Goal: Task Accomplishment & Management: Manage account settings

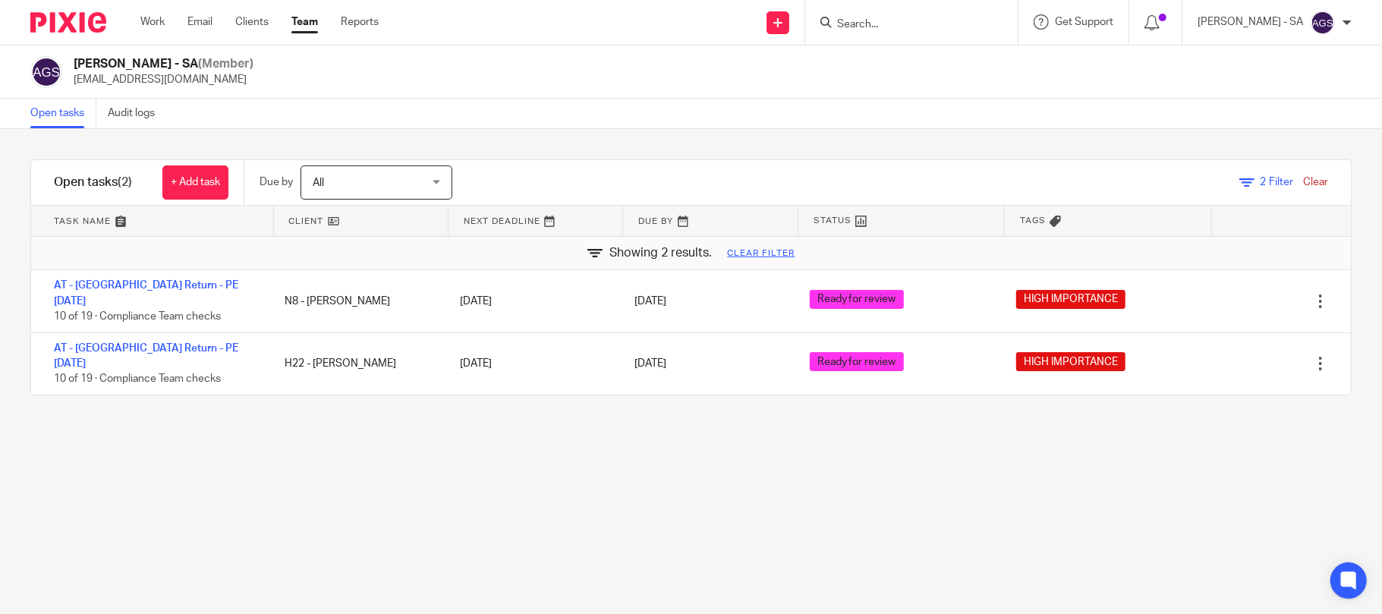
drag, startPoint x: 560, startPoint y: 108, endPoint x: 578, endPoint y: 71, distance: 41.1
click at [562, 108] on div "Open tasks Audit logs" at bounding box center [691, 114] width 1382 height 30
click at [192, 480] on div "Filter tasks Only show tasks matching all of these conditions 1 Client name Is …" at bounding box center [691, 371] width 1382 height 485
click at [332, 457] on div "Filter tasks Only show tasks matching all of these conditions 1 Client name Is …" at bounding box center [691, 371] width 1382 height 485
click at [589, 487] on div "Filter tasks Only show tasks matching all of these conditions 1 Client name Is …" at bounding box center [691, 371] width 1382 height 485
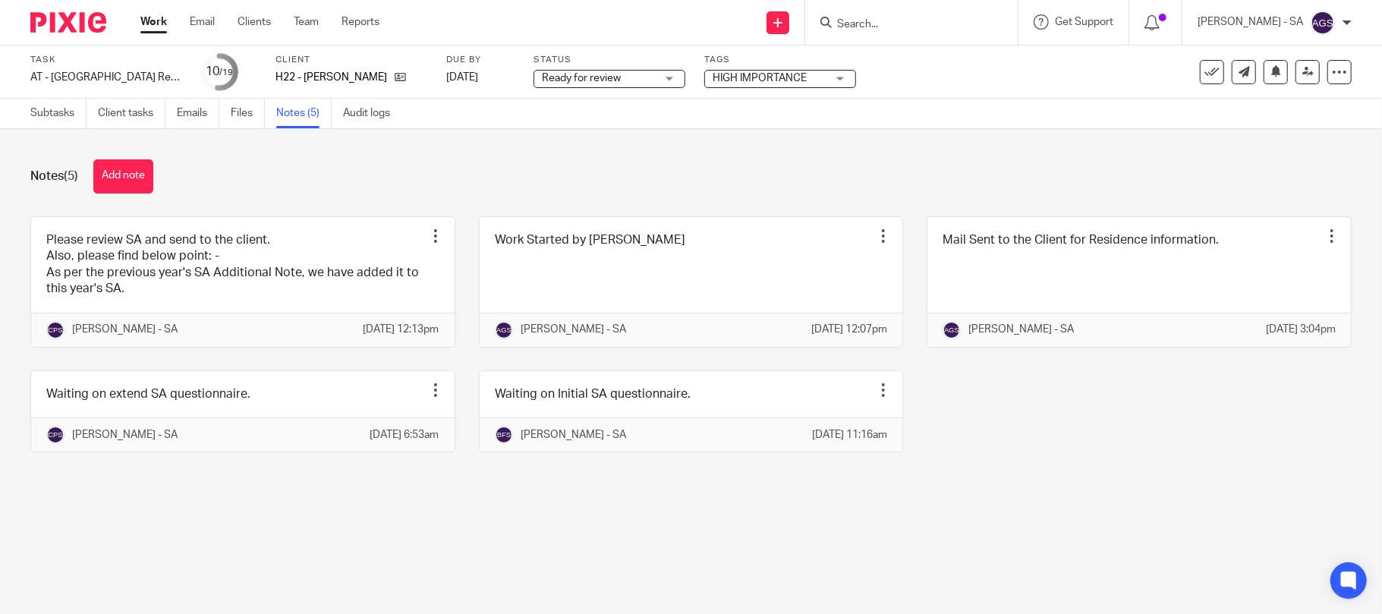
click at [259, 172] on div "Notes (5) Add note" at bounding box center [691, 176] width 1322 height 34
click at [299, 26] on link "Team" at bounding box center [306, 21] width 25 height 15
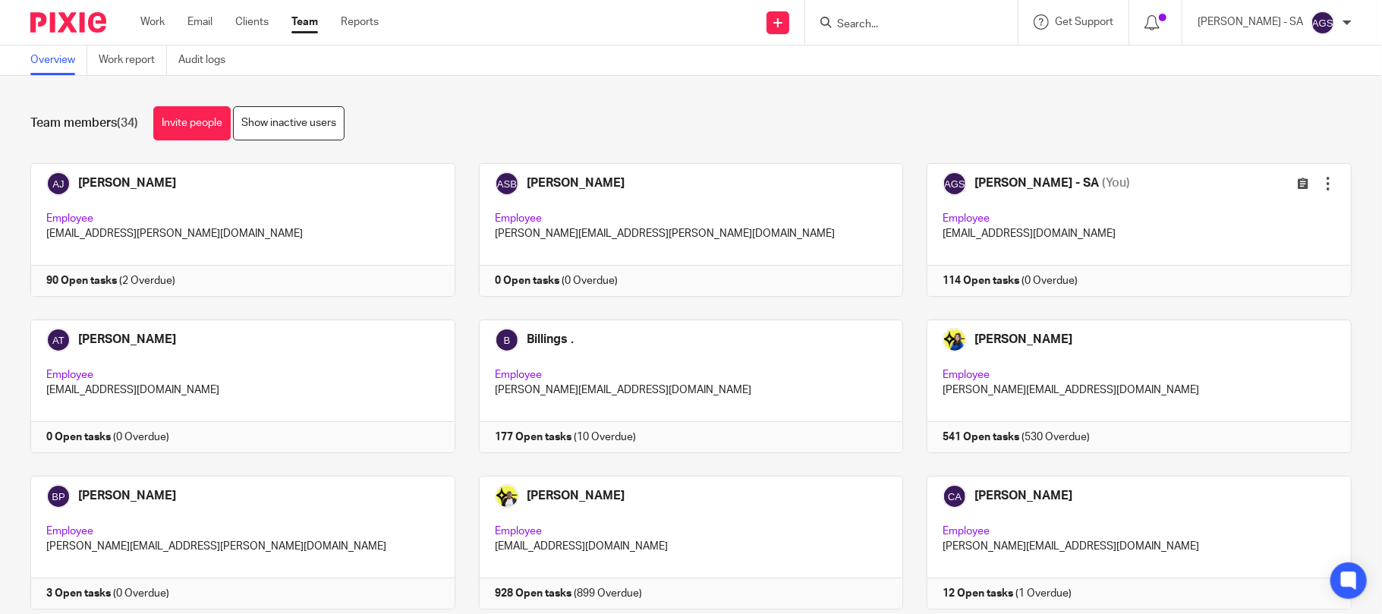
click at [876, 104] on div "Team members (34) Invite people Show inactive users Invite team members Add inv…" at bounding box center [691, 345] width 1382 height 538
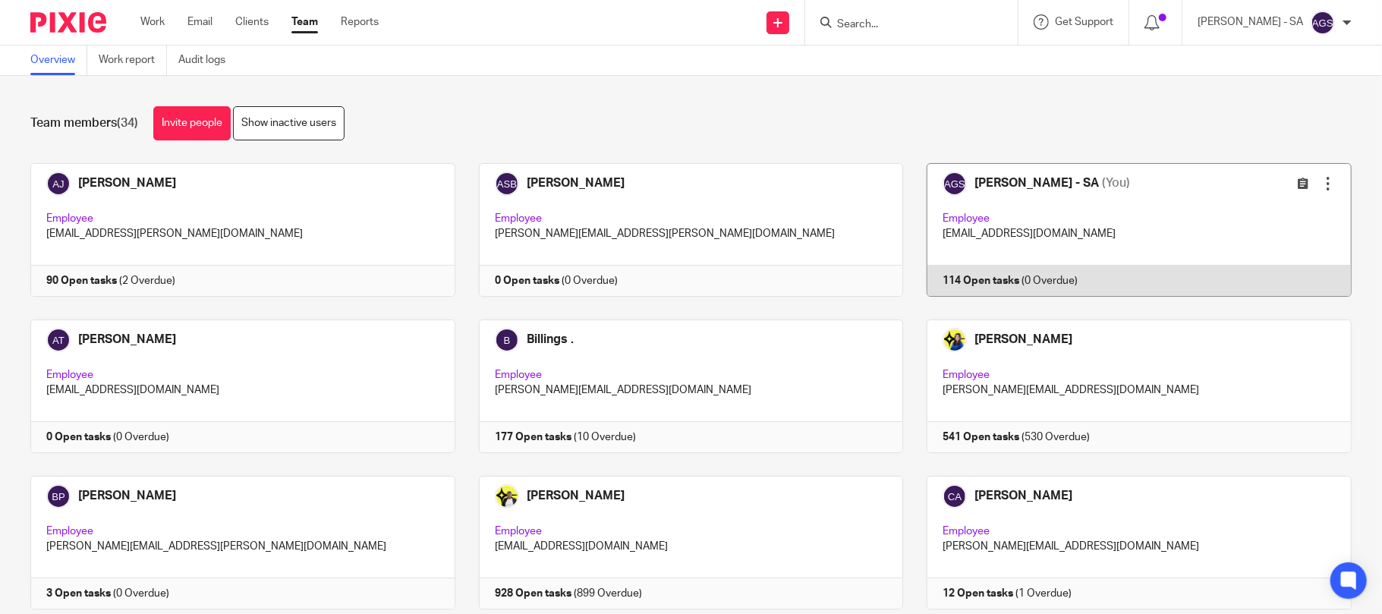
click at [1042, 246] on link at bounding box center [1127, 230] width 449 height 134
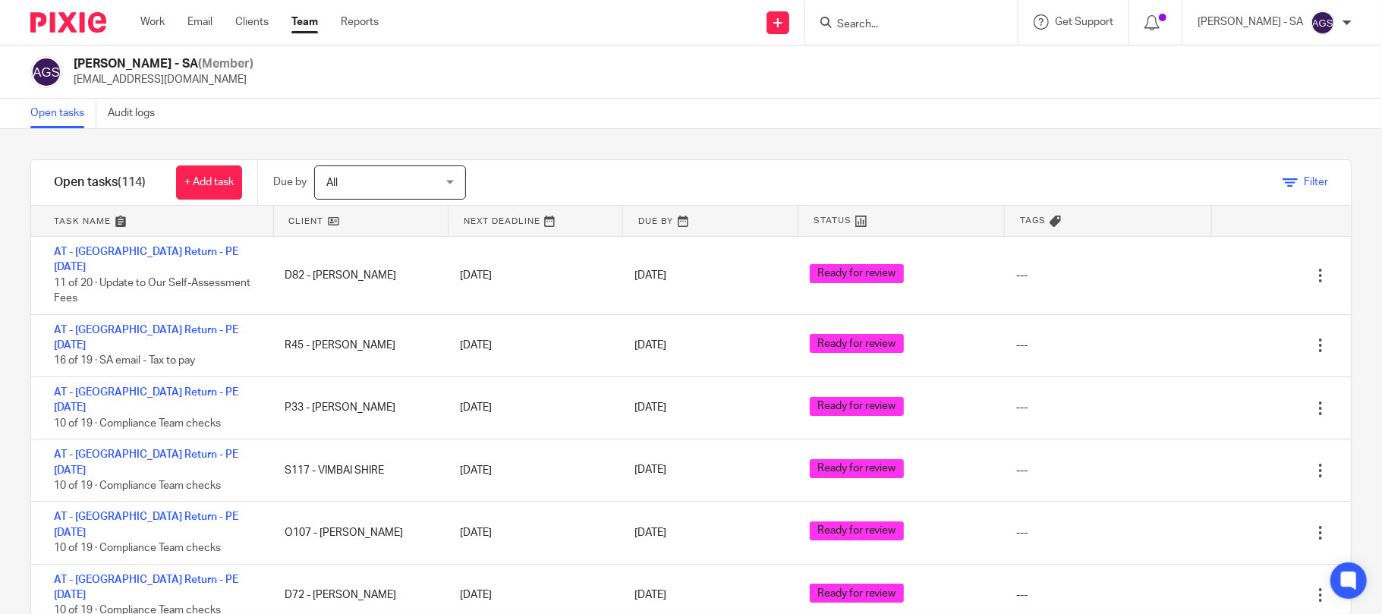
click at [1304, 179] on span "Filter" at bounding box center [1316, 182] width 24 height 11
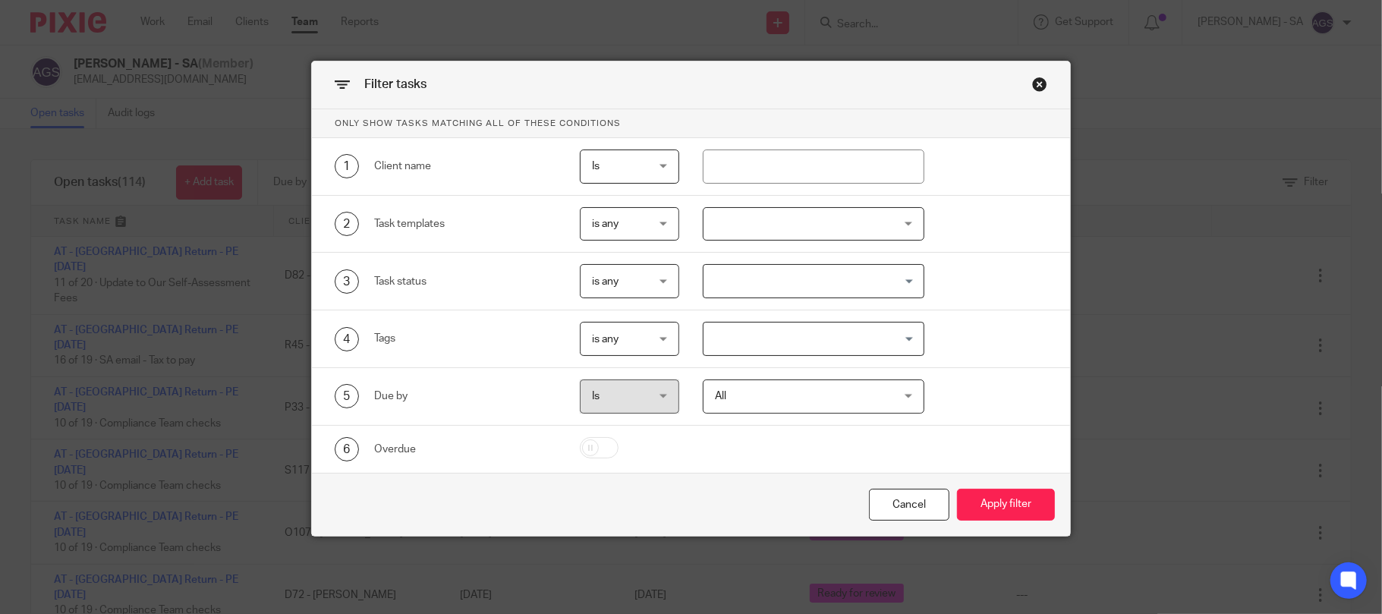
click at [778, 335] on input "Search for option" at bounding box center [810, 339] width 210 height 27
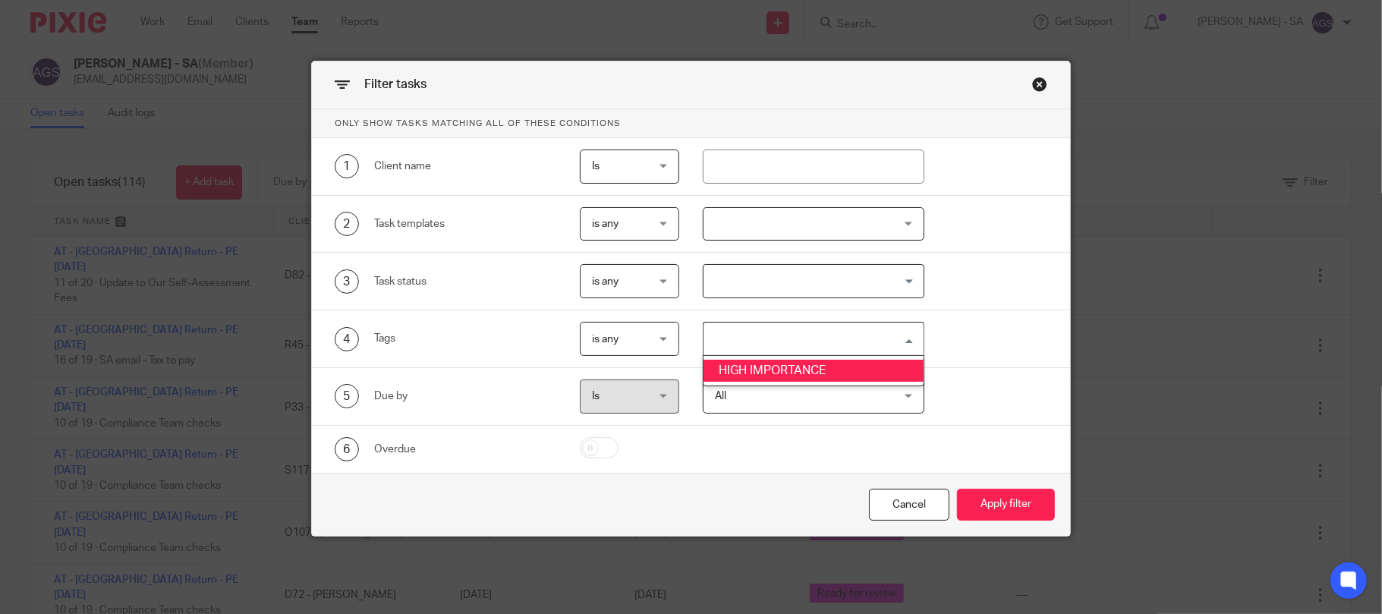
click at [765, 288] on input "Search for option" at bounding box center [810, 281] width 210 height 27
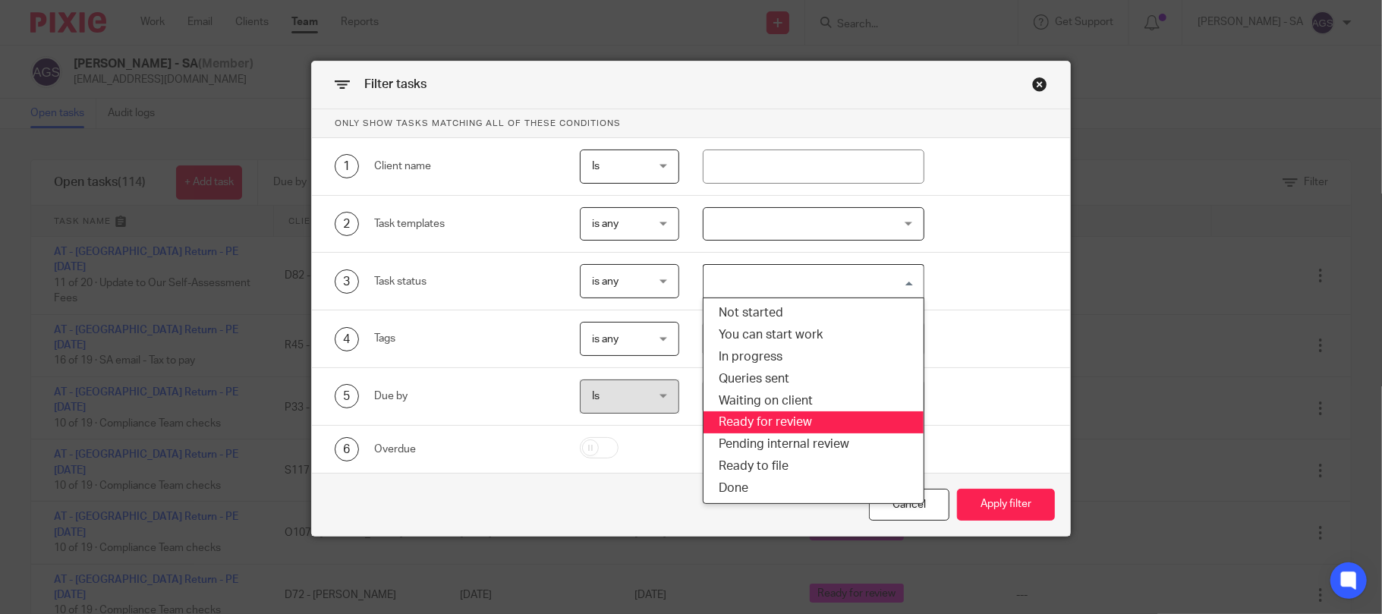
click at [748, 426] on li "Ready for review" at bounding box center [814, 422] width 220 height 22
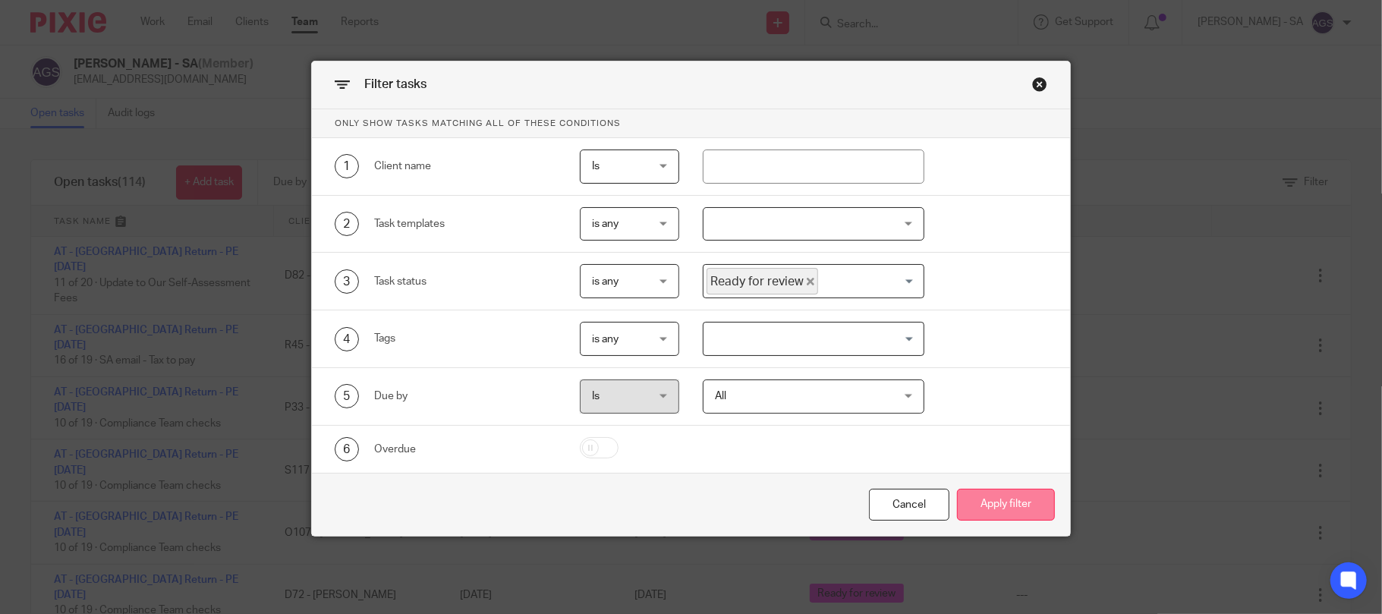
click at [993, 501] on button "Apply filter" at bounding box center [1006, 505] width 98 height 33
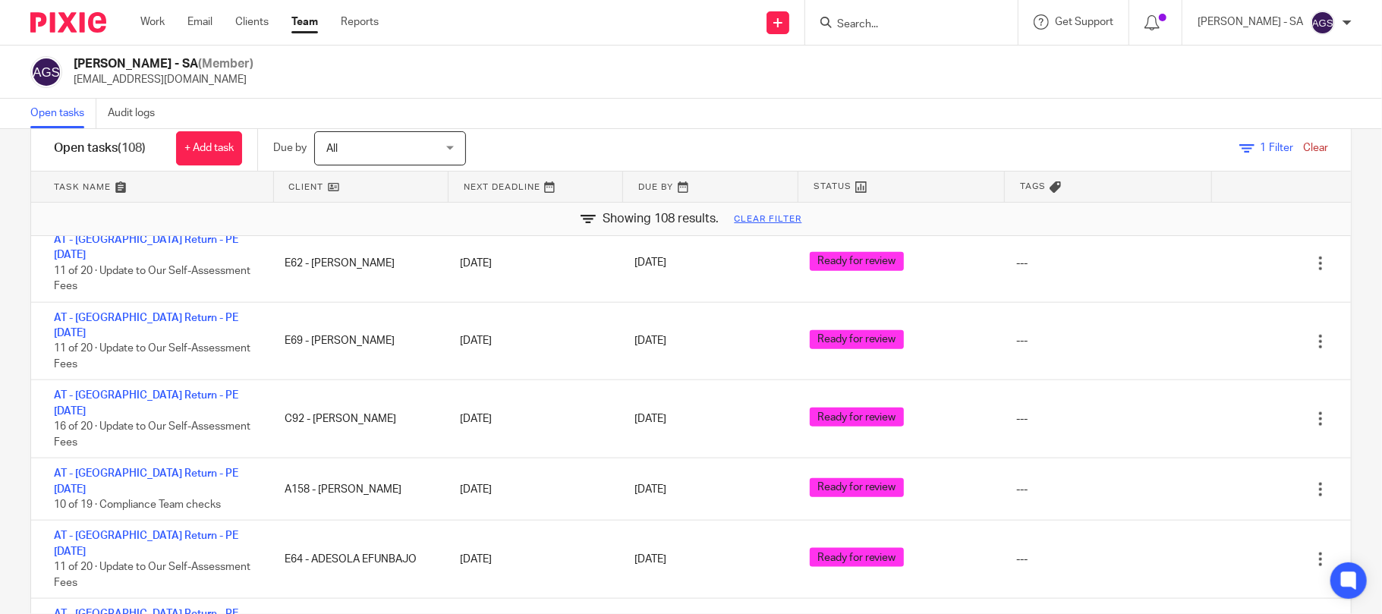
scroll to position [87, 0]
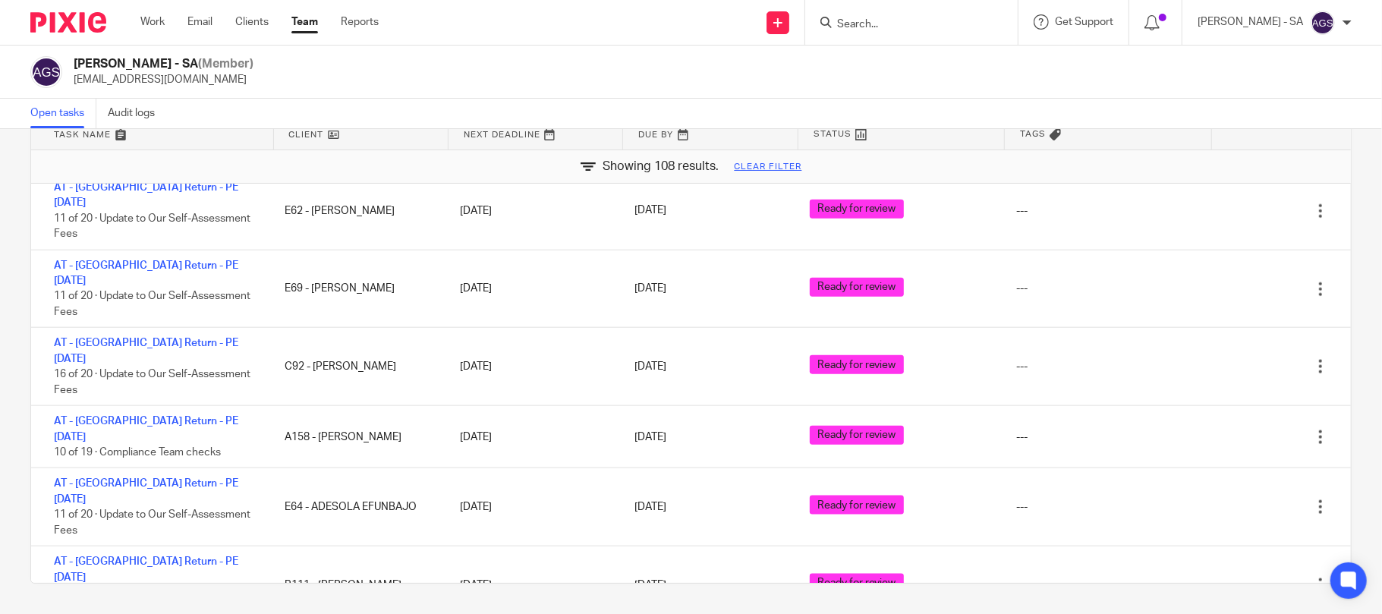
drag, startPoint x: 110, startPoint y: 490, endPoint x: 120, endPoint y: 468, distance: 23.4
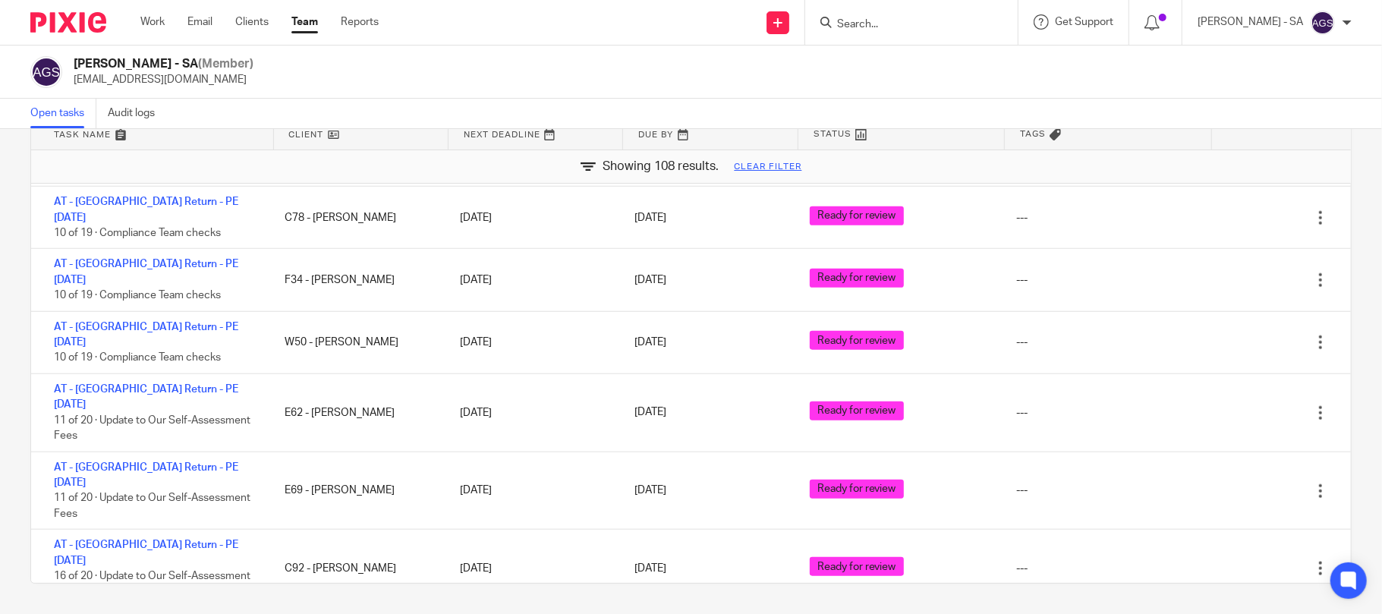
scroll to position [5238, 0]
click at [897, 21] on input "Search" at bounding box center [904, 25] width 137 height 14
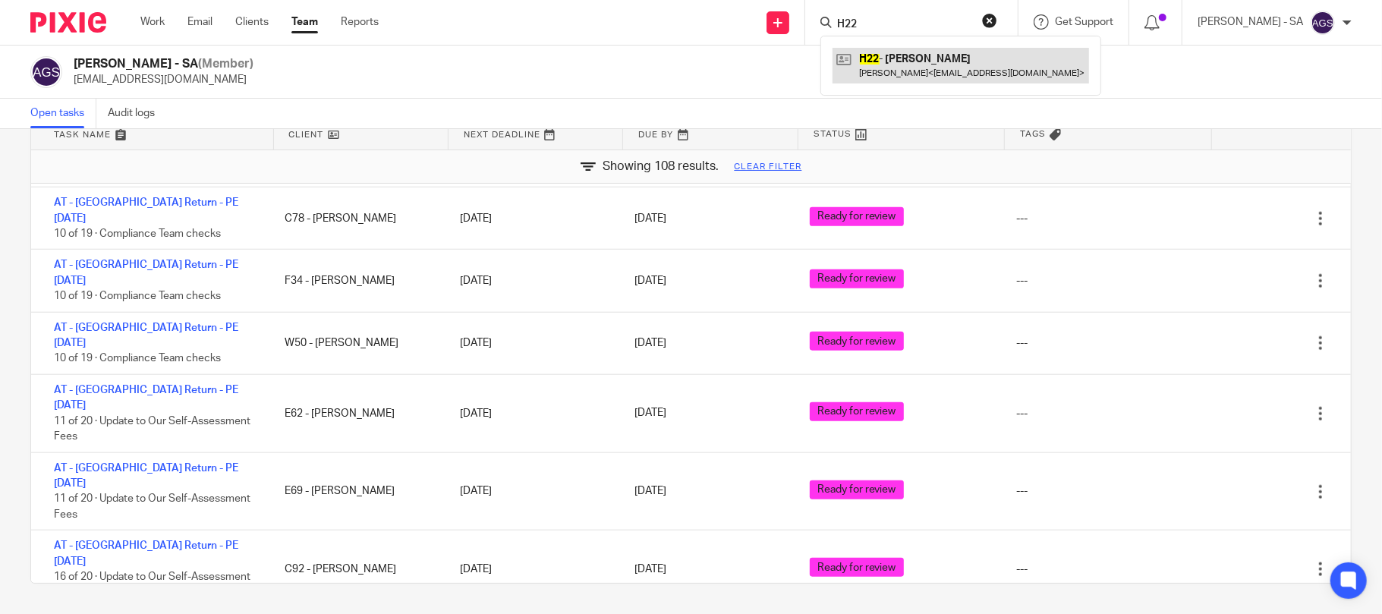
type input "H22"
click at [935, 70] on link at bounding box center [961, 65] width 257 height 35
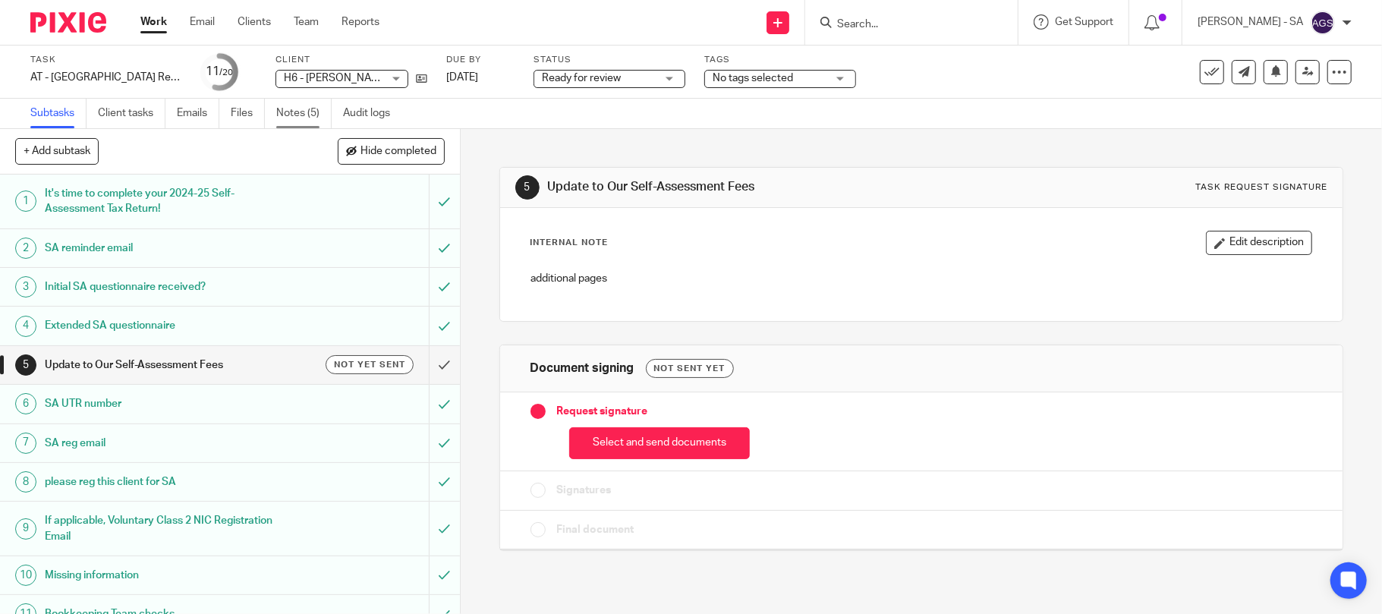
click at [304, 114] on link "Notes (5)" at bounding box center [303, 114] width 55 height 30
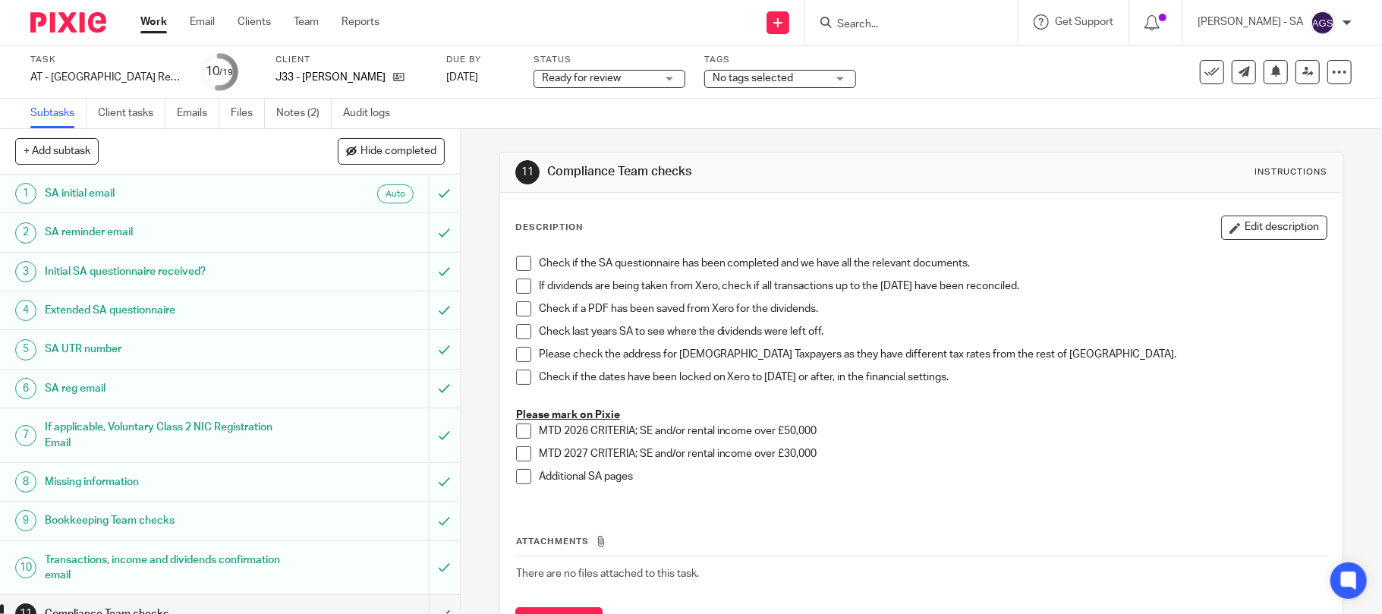
click at [639, 112] on div "Subtasks Client tasks Emails Files Notes (2) Audit logs" at bounding box center [691, 114] width 1382 height 30
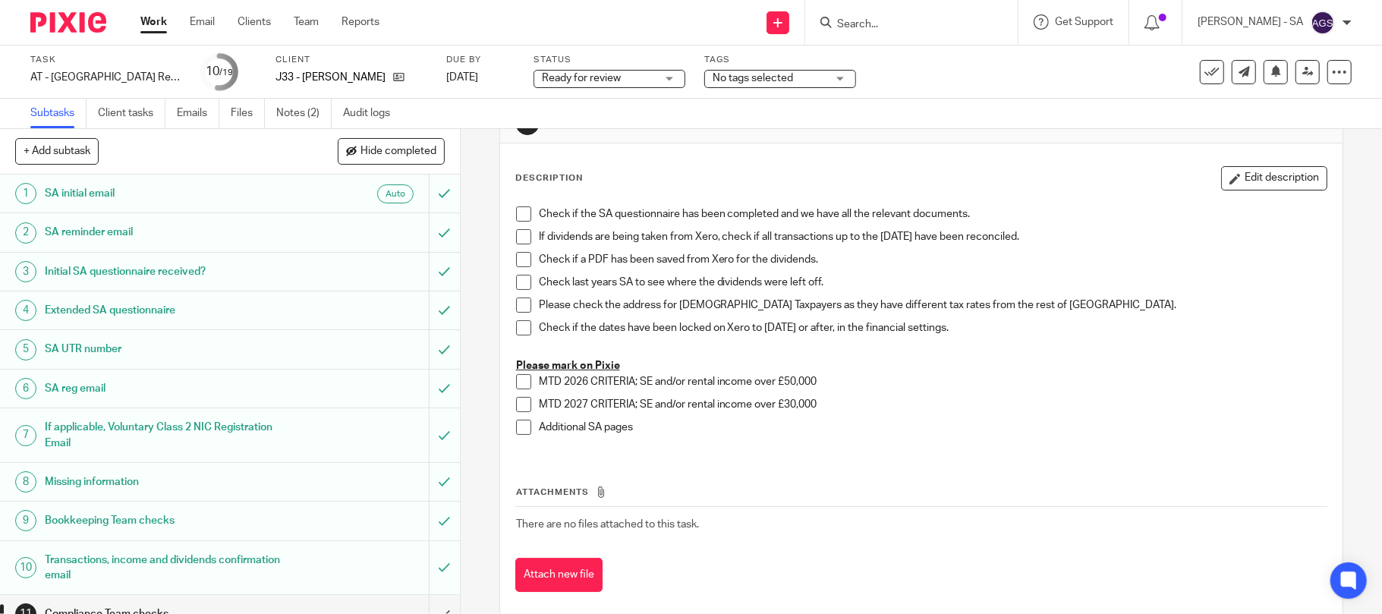
scroll to position [74, 0]
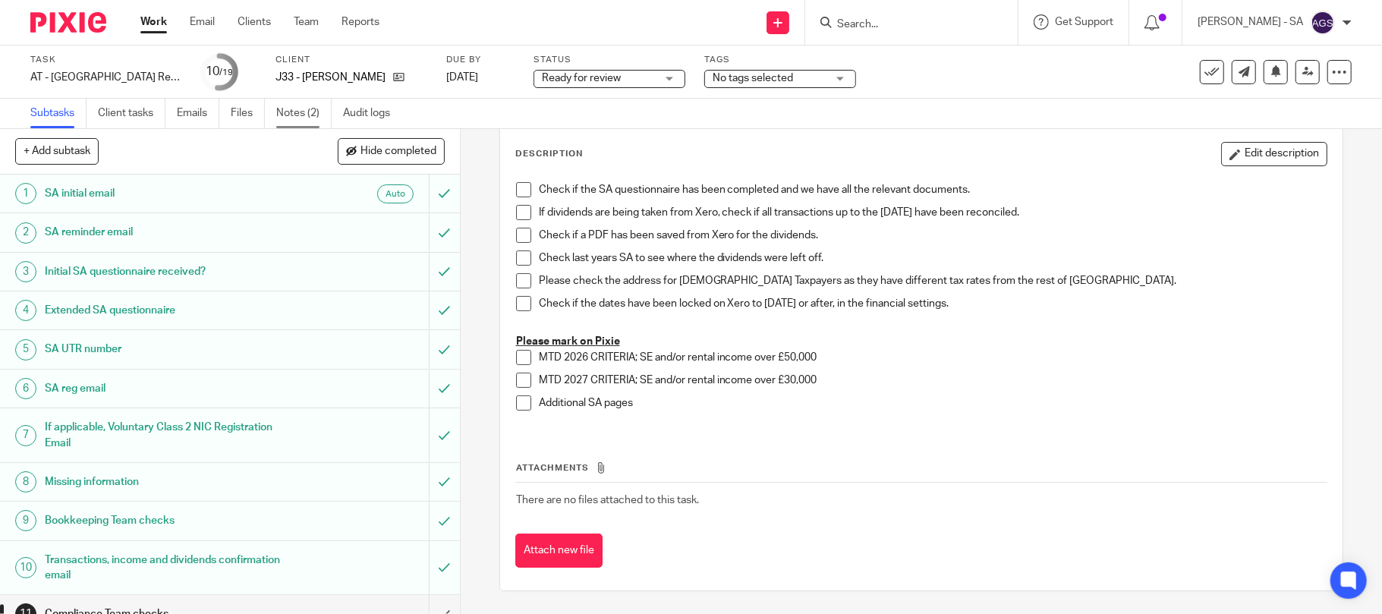
click at [288, 119] on link "Notes (2)" at bounding box center [303, 114] width 55 height 30
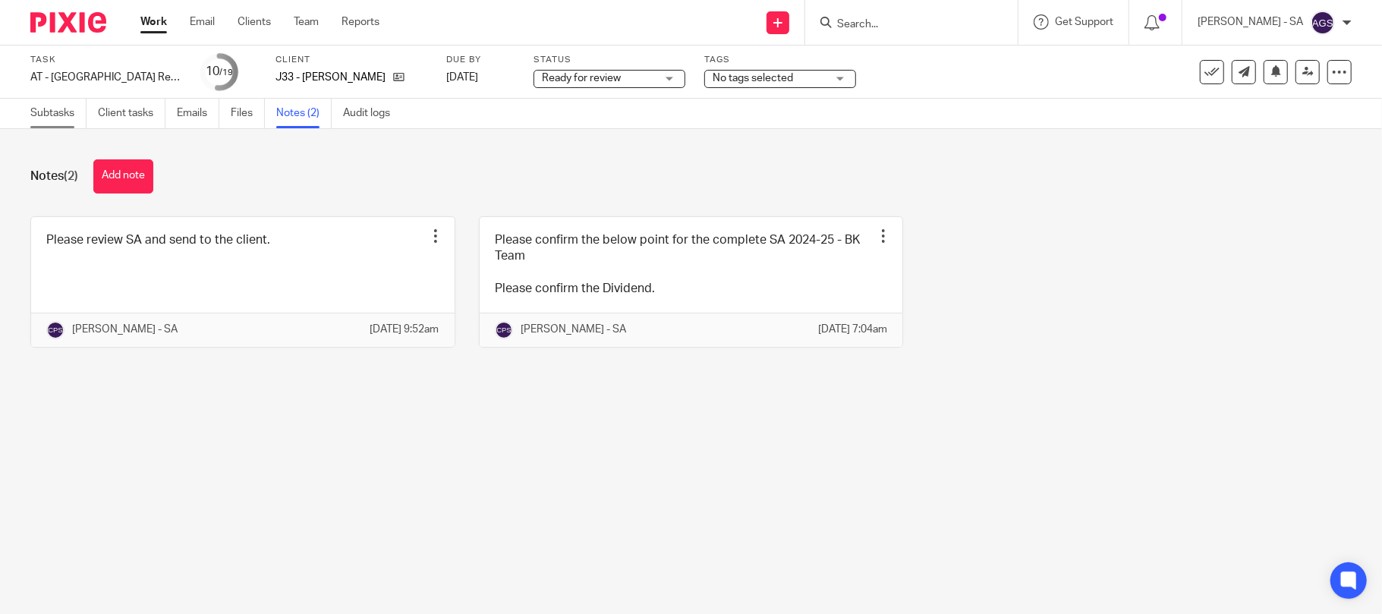
click at [49, 117] on link "Subtasks" at bounding box center [58, 114] width 56 height 30
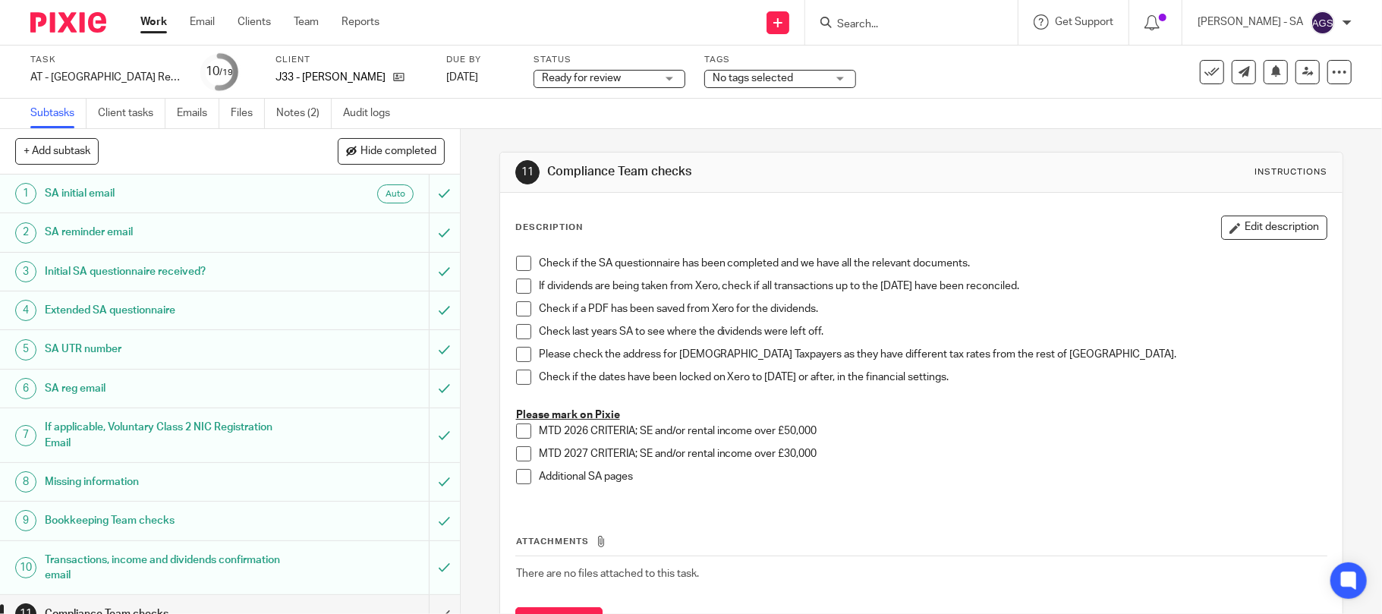
click at [1061, 116] on div "Subtasks Client tasks Emails Files Notes (2) Audit logs" at bounding box center [691, 114] width 1382 height 30
click at [1076, 70] on div "Task AT - SA Return - PE 05-04-2025 Save AT - SA Return - PE 05-04-2025 10 /19 …" at bounding box center [580, 72] width 1101 height 36
click at [755, 119] on div "Subtasks Client tasks Emails Files Notes (2) Audit logs" at bounding box center [691, 114] width 1382 height 30
click at [942, 82] on div "Task AT - SA Return - PE 05-04-2025 Save AT - SA Return - PE 05-04-2025 10 /19 …" at bounding box center [580, 72] width 1101 height 36
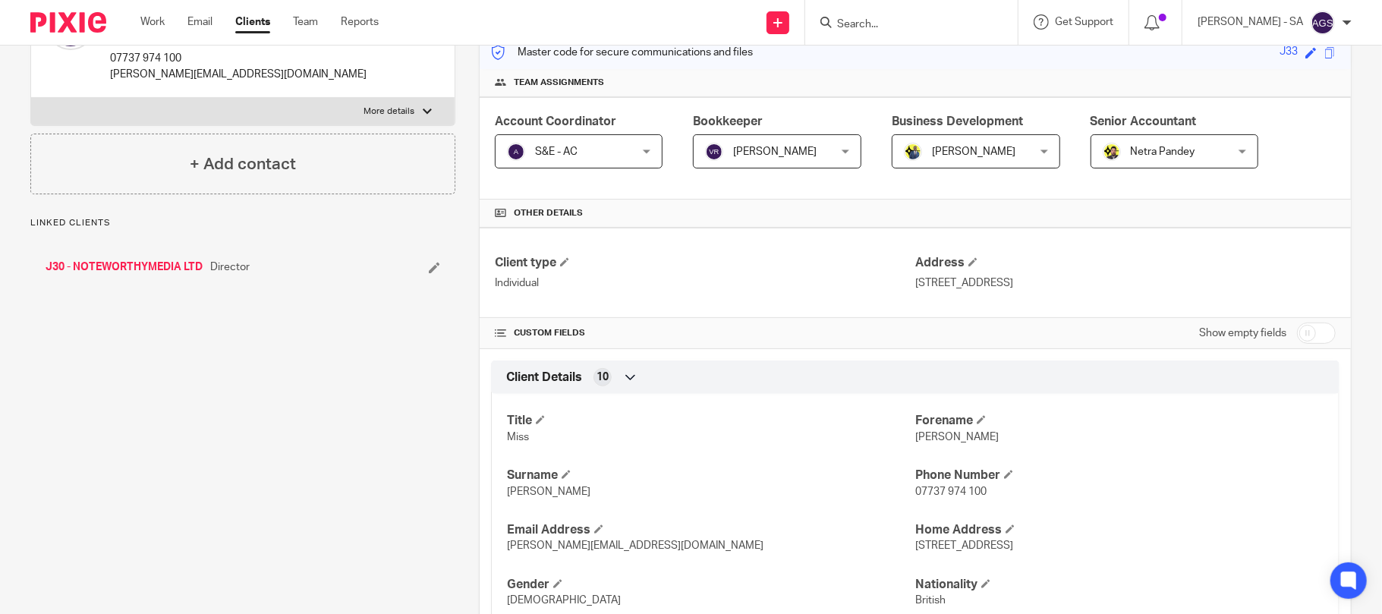
scroll to position [101, 0]
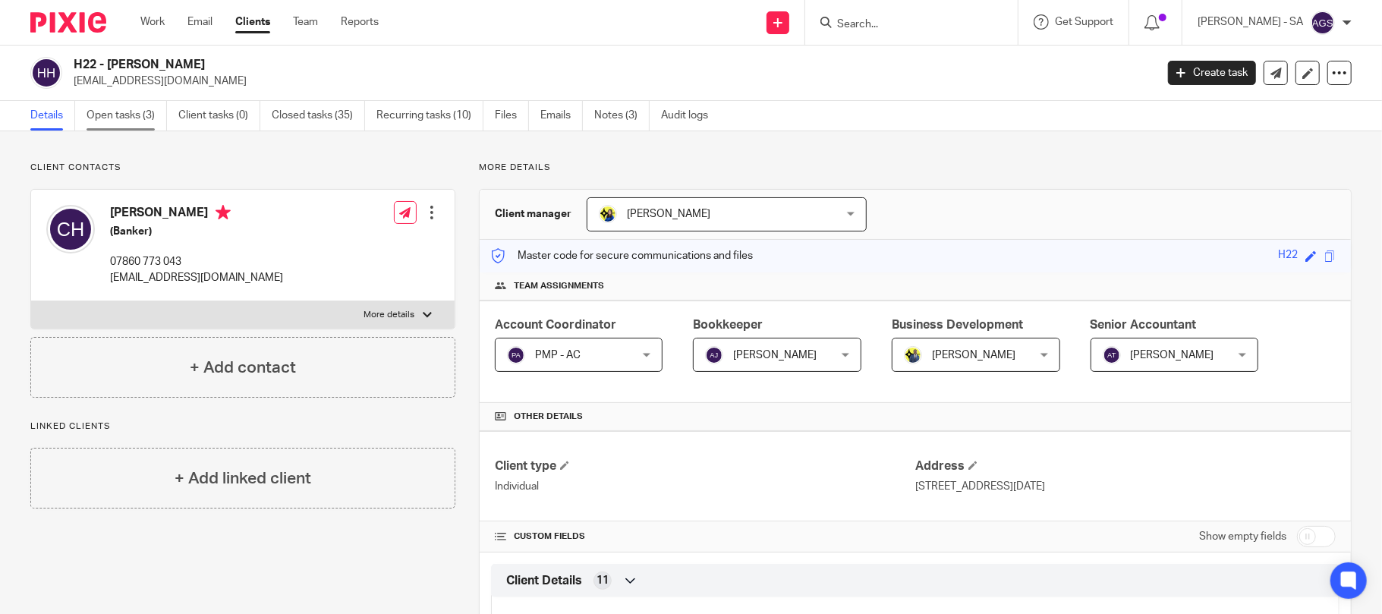
click at [108, 118] on link "Open tasks (3)" at bounding box center [127, 116] width 80 height 30
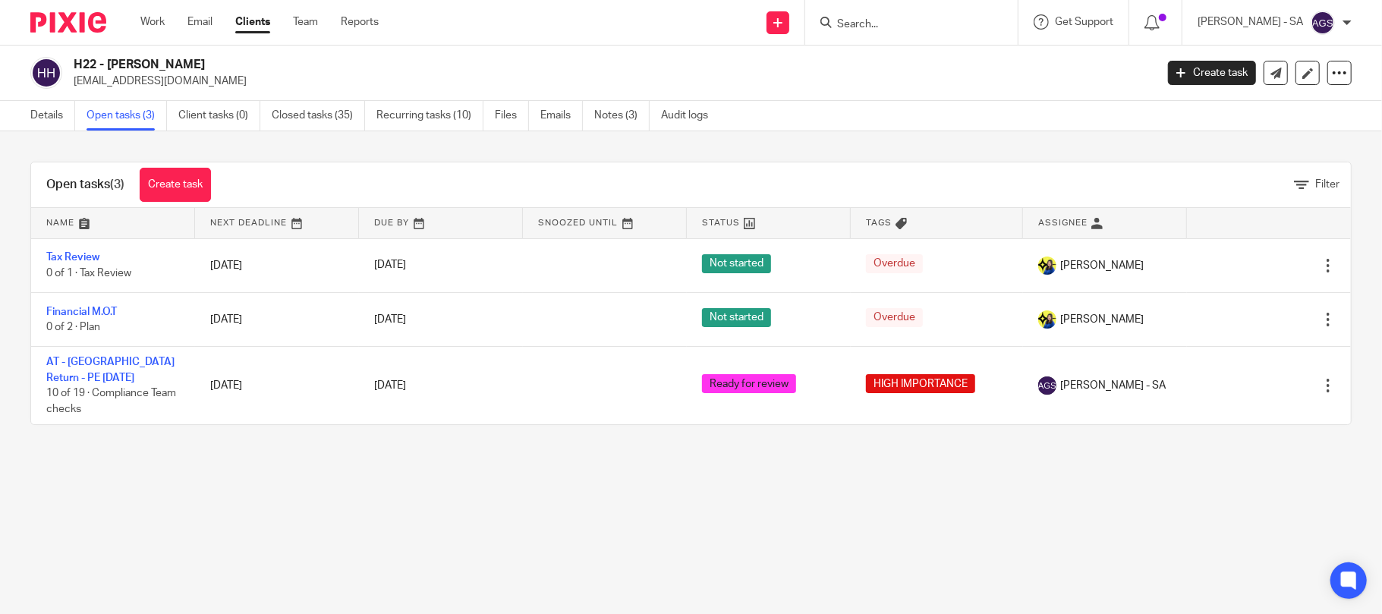
click at [97, 367] on link "AT - [GEOGRAPHIC_DATA] Return - PE [DATE]" at bounding box center [110, 370] width 128 height 26
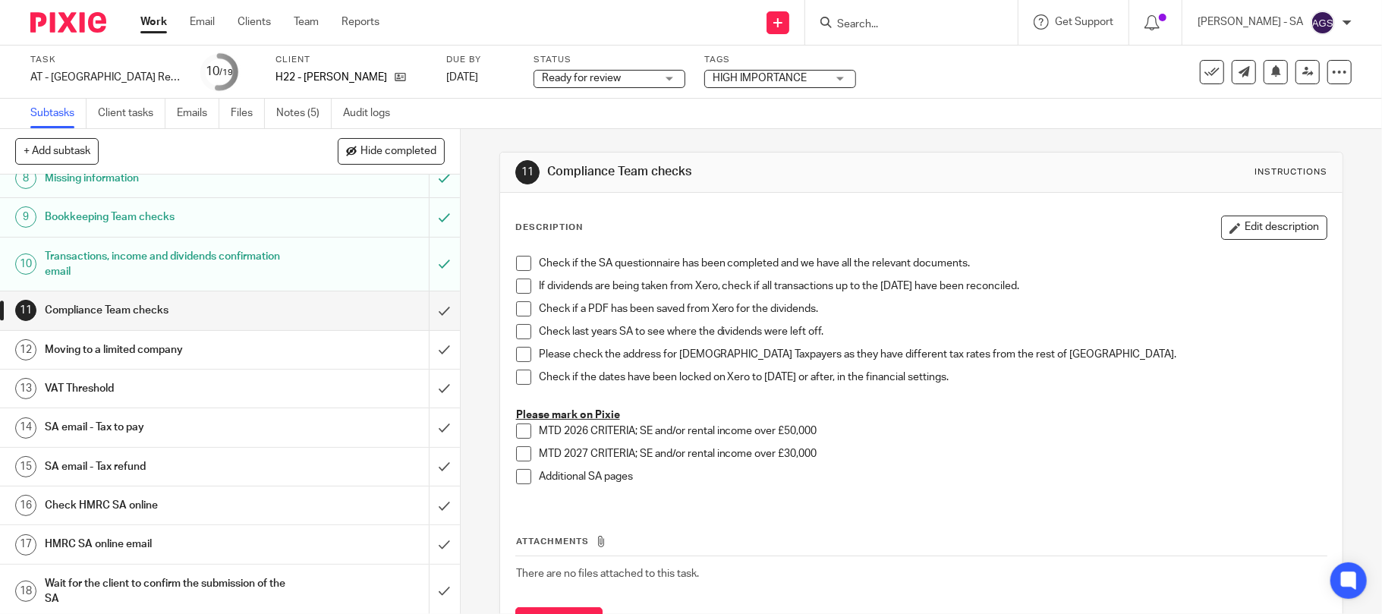
scroll to position [202, 0]
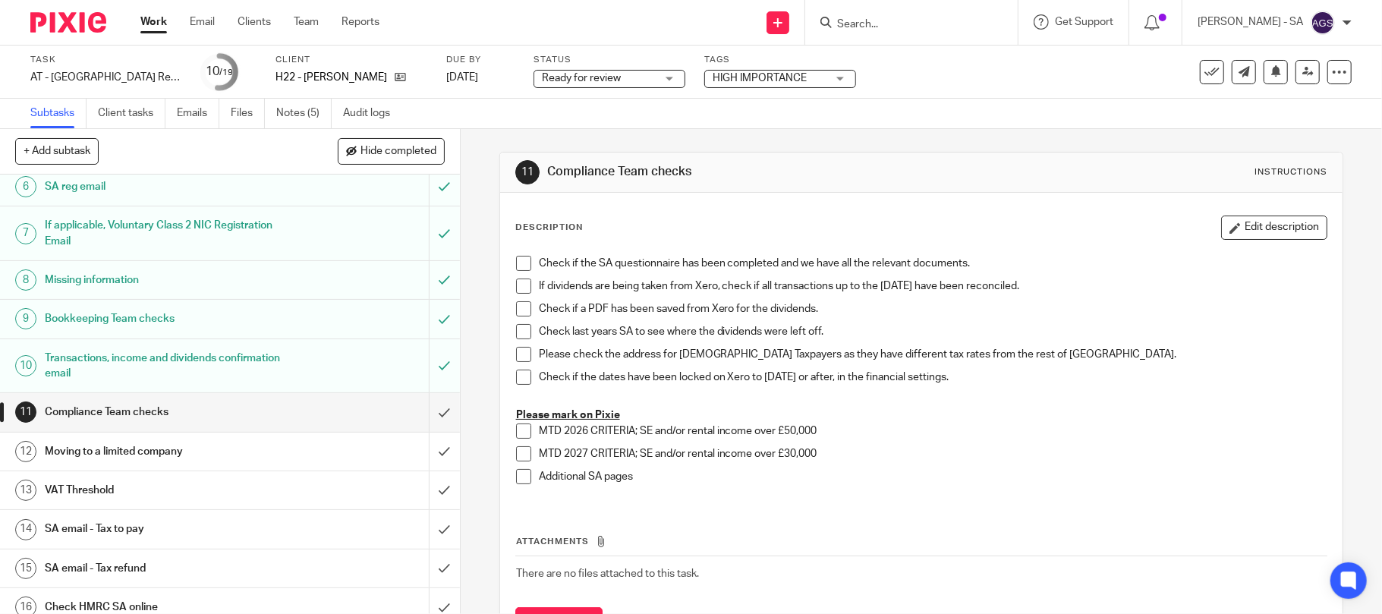
click at [100, 320] on h1 "Bookkeeping Team checks" at bounding box center [168, 318] width 246 height 23
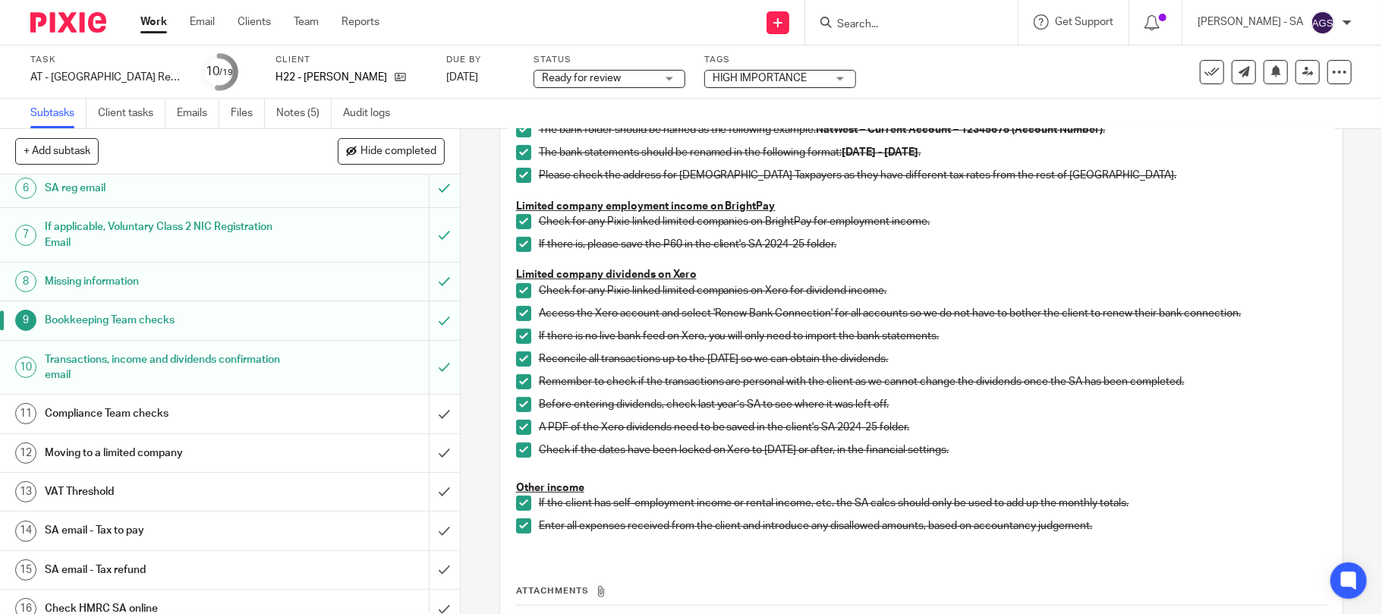
scroll to position [202, 0]
click at [83, 408] on h1 "Compliance Team checks" at bounding box center [168, 412] width 246 height 23
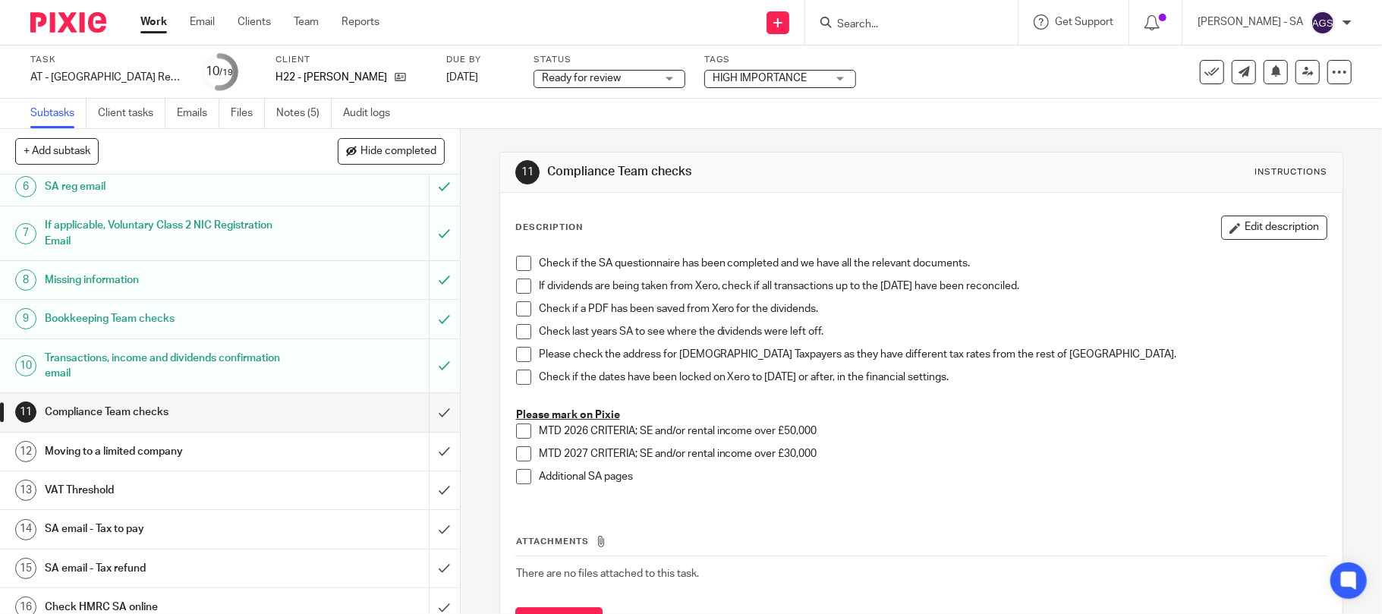
scroll to position [304, 0]
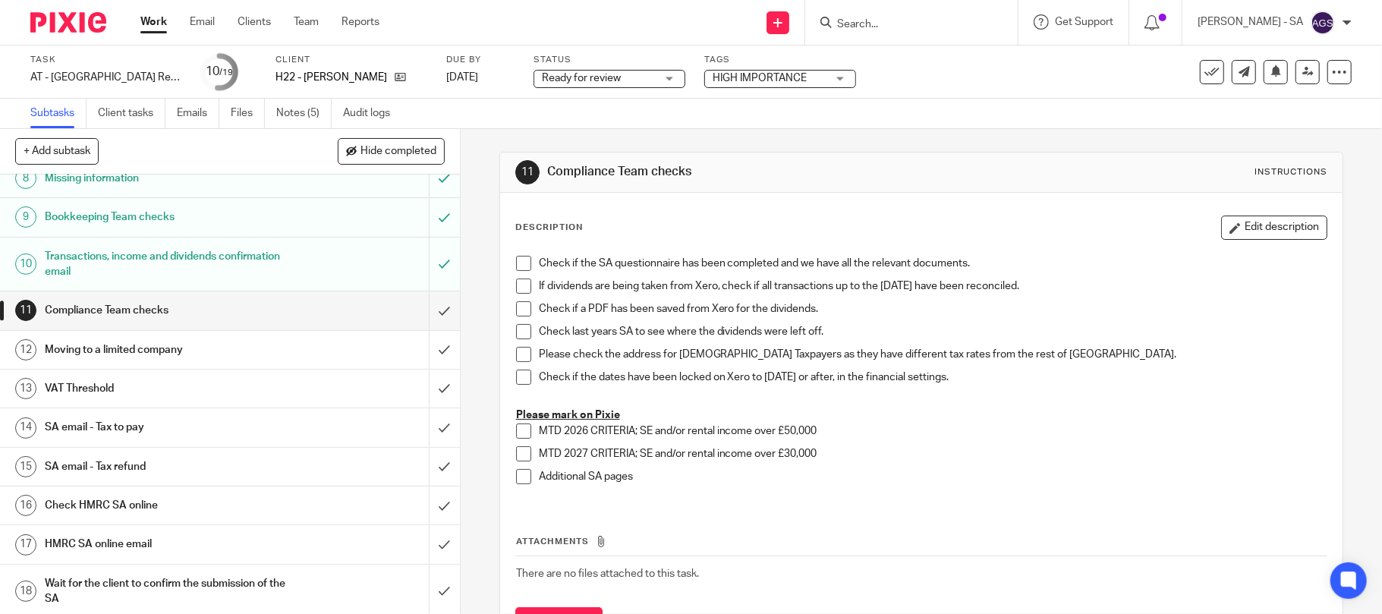
click at [520, 263] on span at bounding box center [523, 263] width 15 height 15
click at [517, 284] on span at bounding box center [523, 286] width 15 height 15
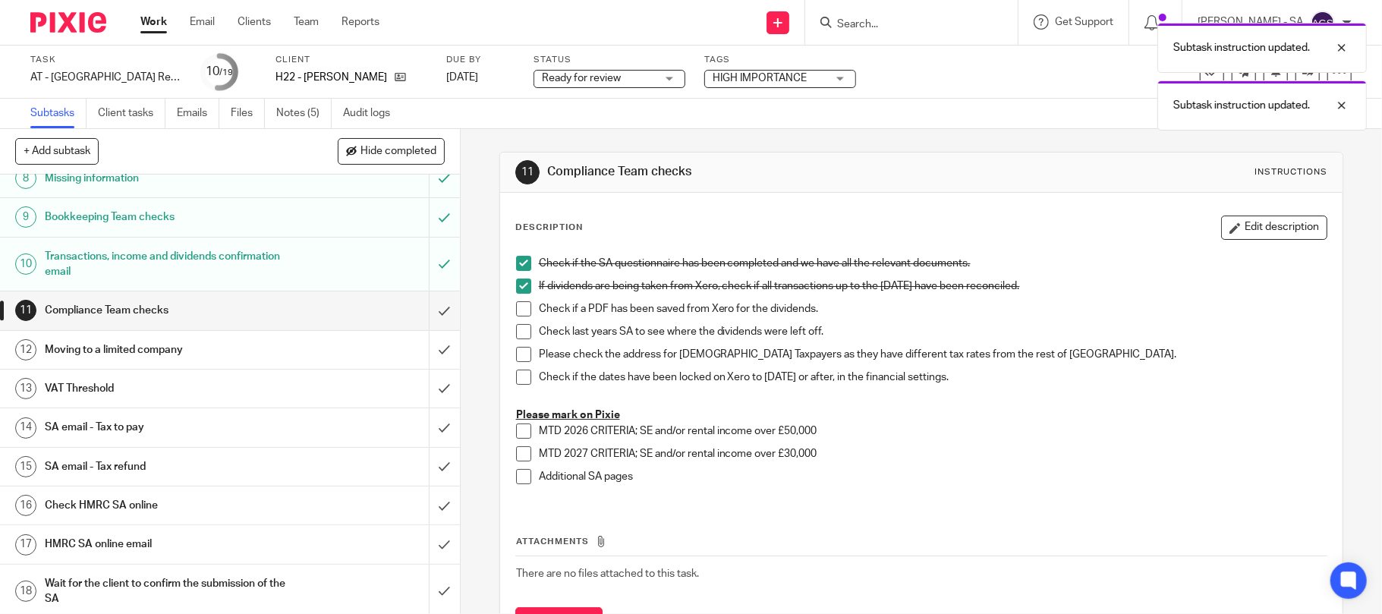
click at [516, 311] on span at bounding box center [523, 308] width 15 height 15
click at [516, 337] on span at bounding box center [523, 331] width 15 height 15
click at [516, 356] on span at bounding box center [523, 354] width 15 height 15
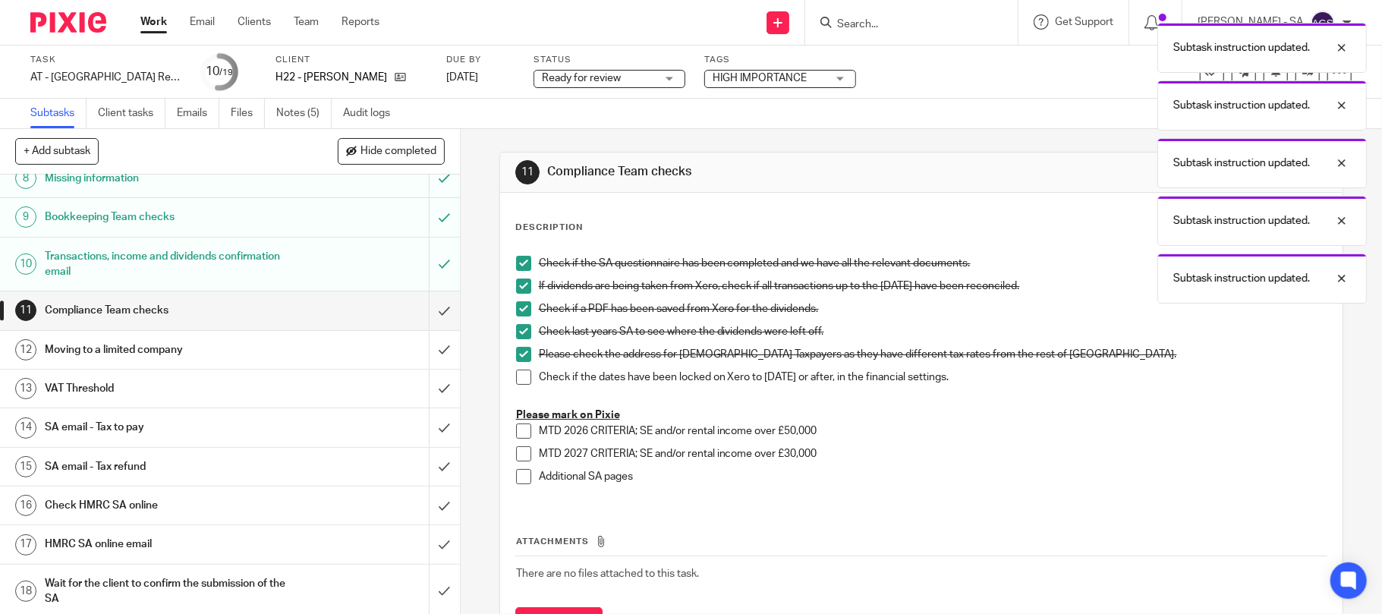
click at [517, 372] on span at bounding box center [523, 377] width 15 height 15
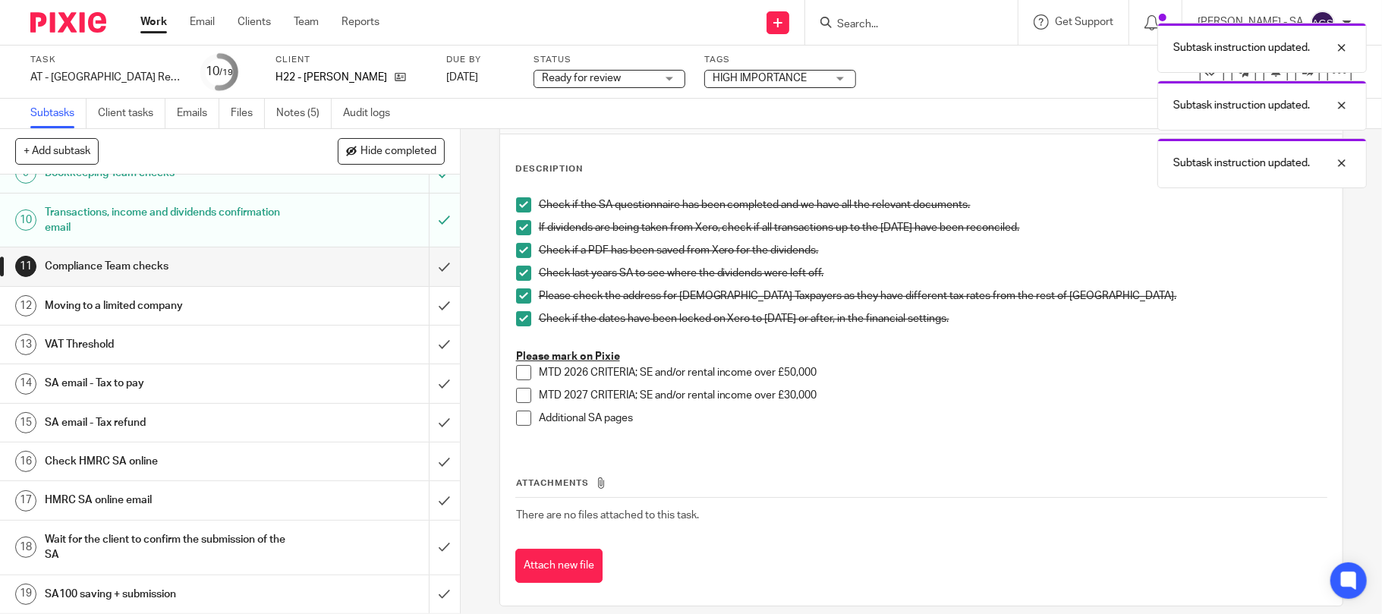
scroll to position [74, 0]
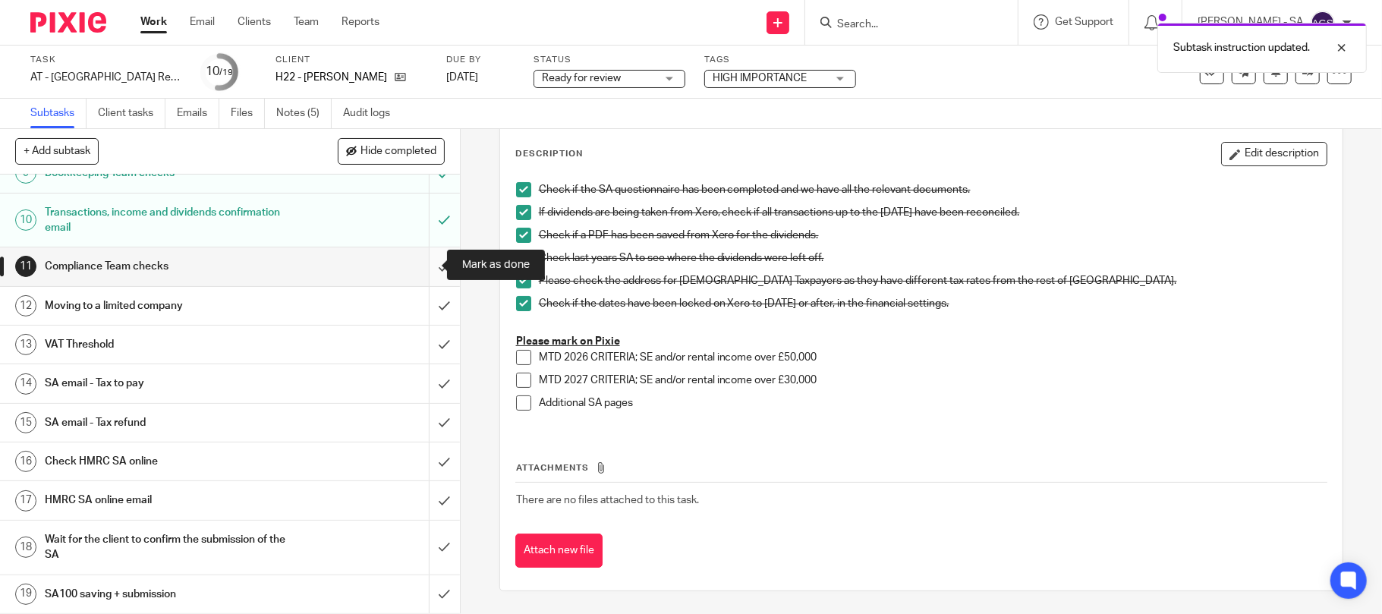
click at [417, 265] on input "submit" at bounding box center [230, 266] width 460 height 38
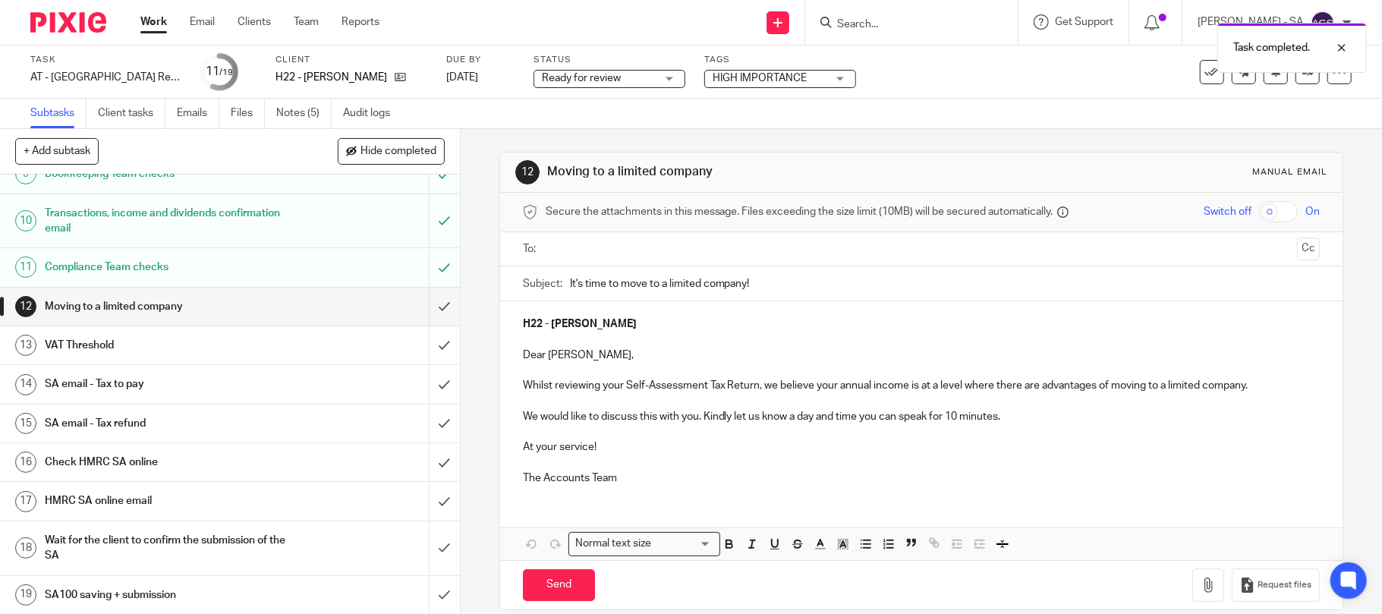
scroll to position [352, 0]
click at [429, 305] on input "submit" at bounding box center [230, 306] width 460 height 38
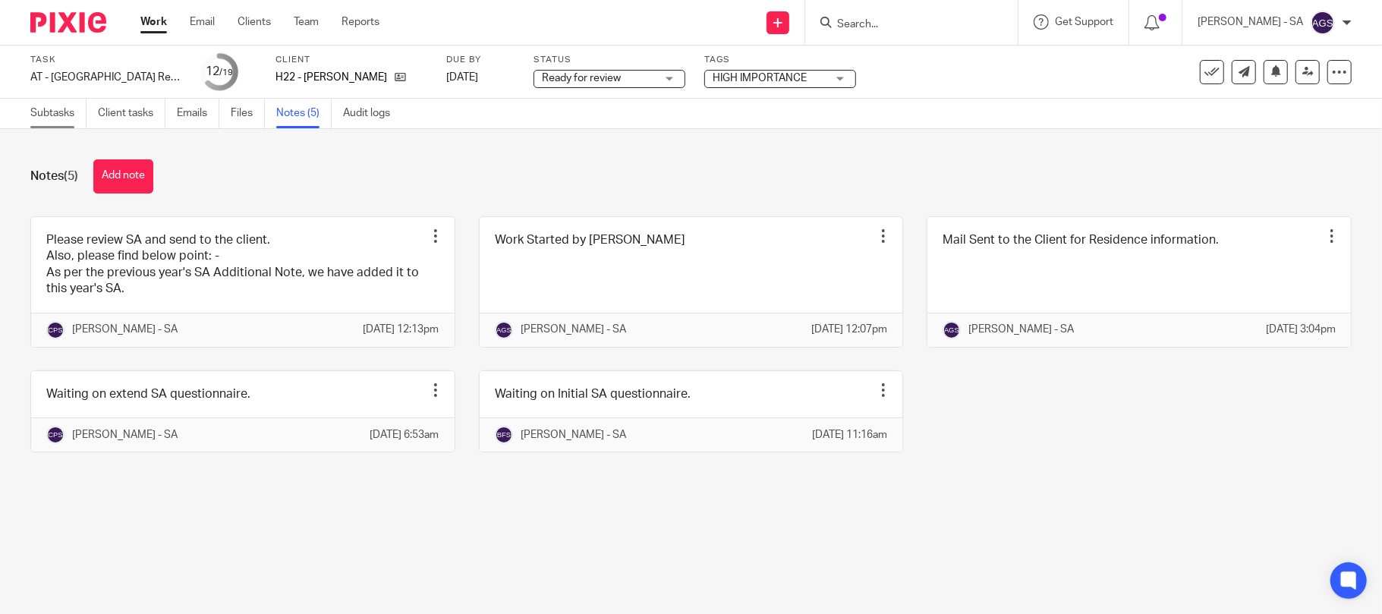
click at [58, 108] on link "Subtasks" at bounding box center [58, 114] width 56 height 30
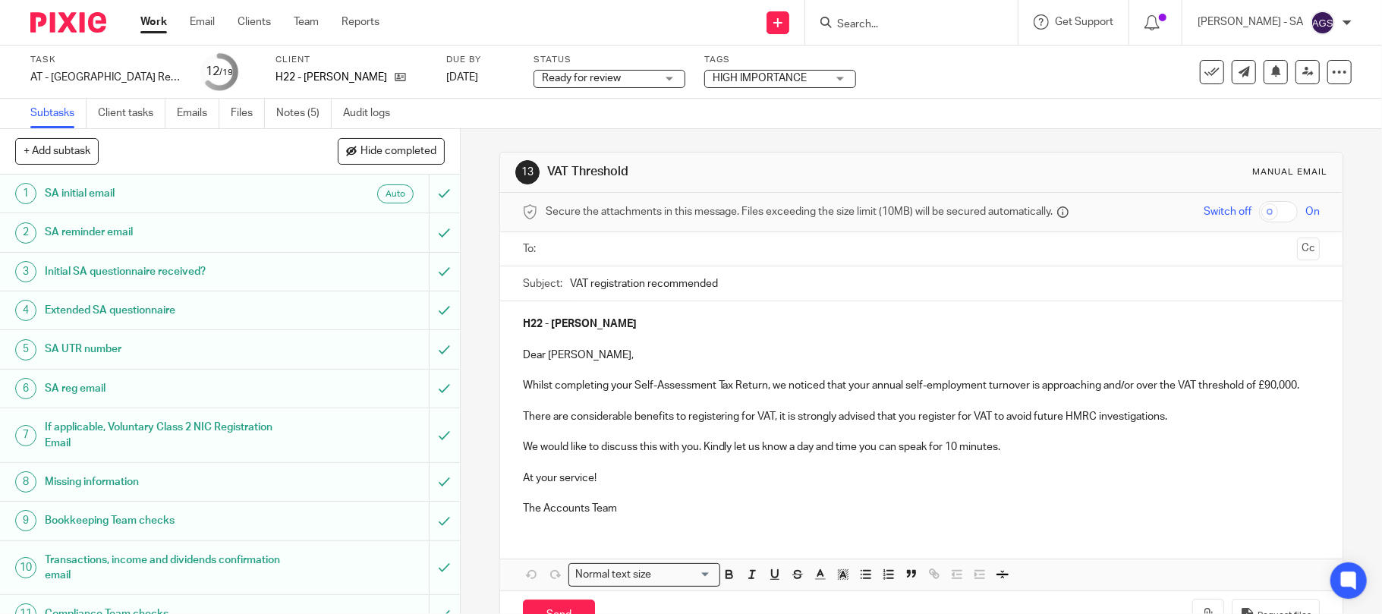
scroll to position [352, 0]
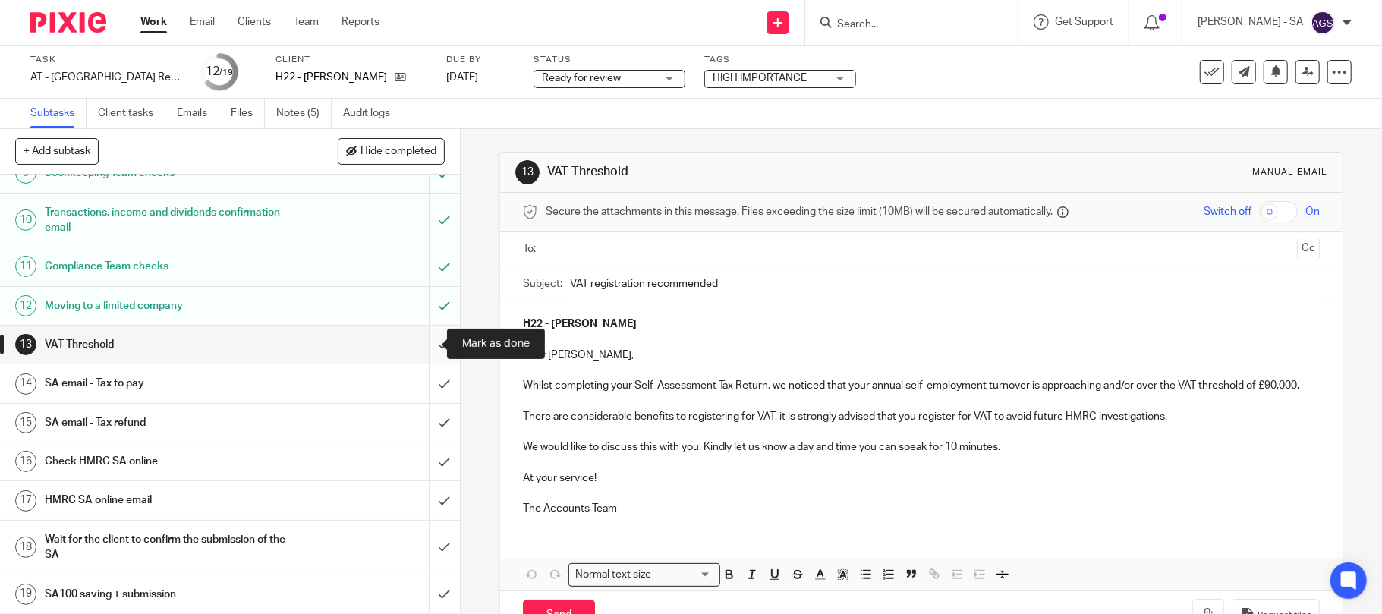
click at [423, 339] on input "submit" at bounding box center [230, 345] width 460 height 38
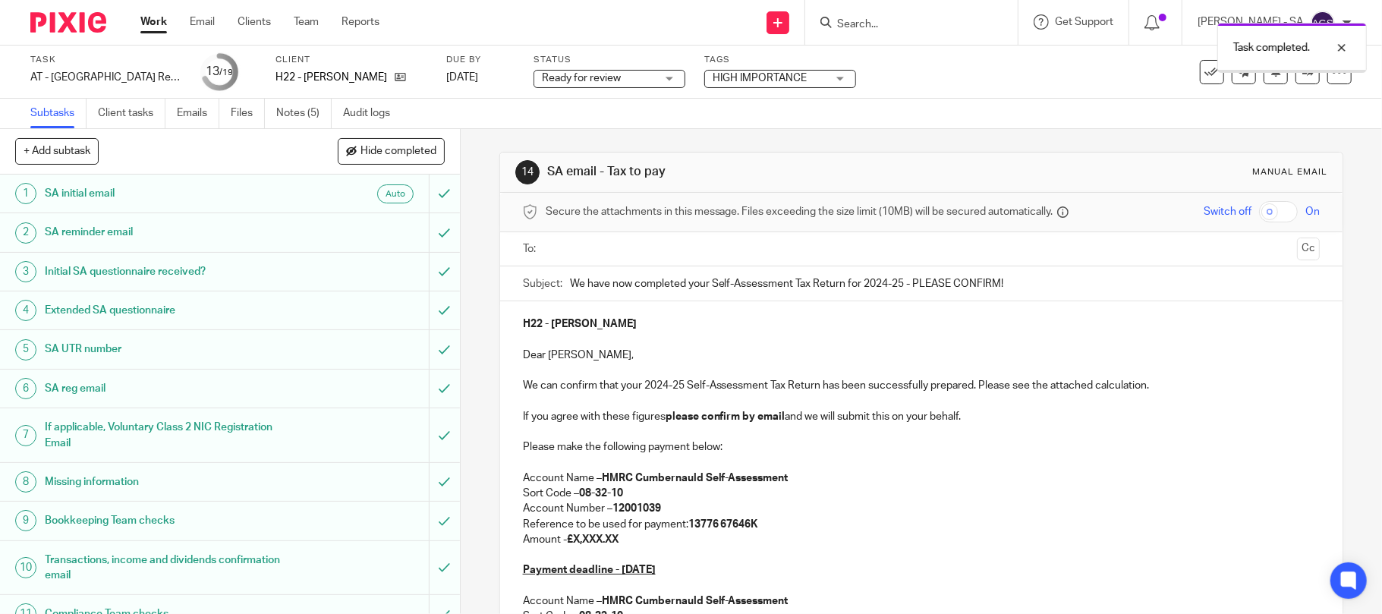
scroll to position [352, 0]
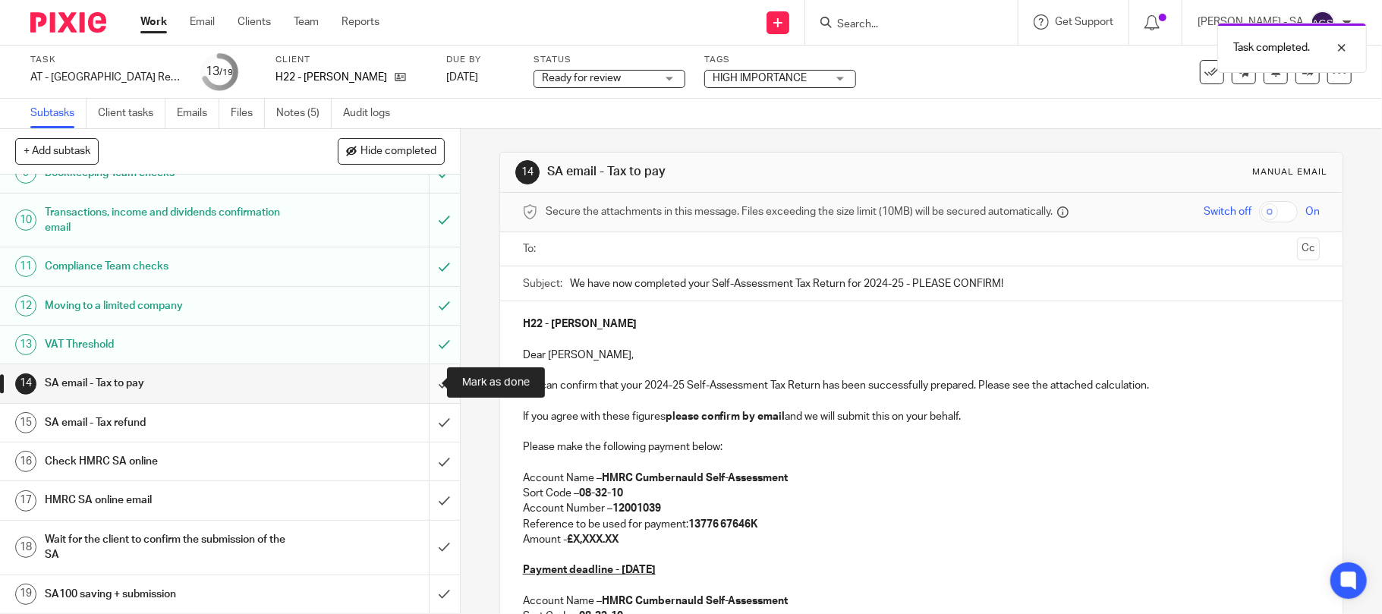
click at [425, 384] on input "submit" at bounding box center [230, 383] width 460 height 38
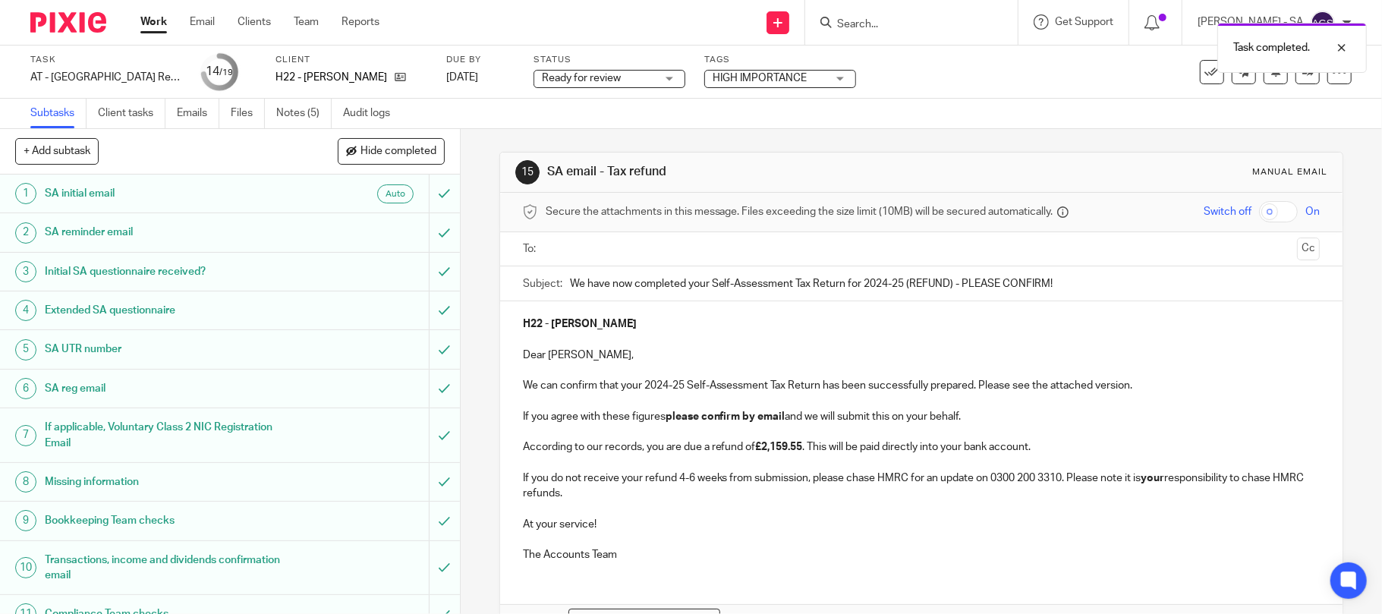
scroll to position [352, 0]
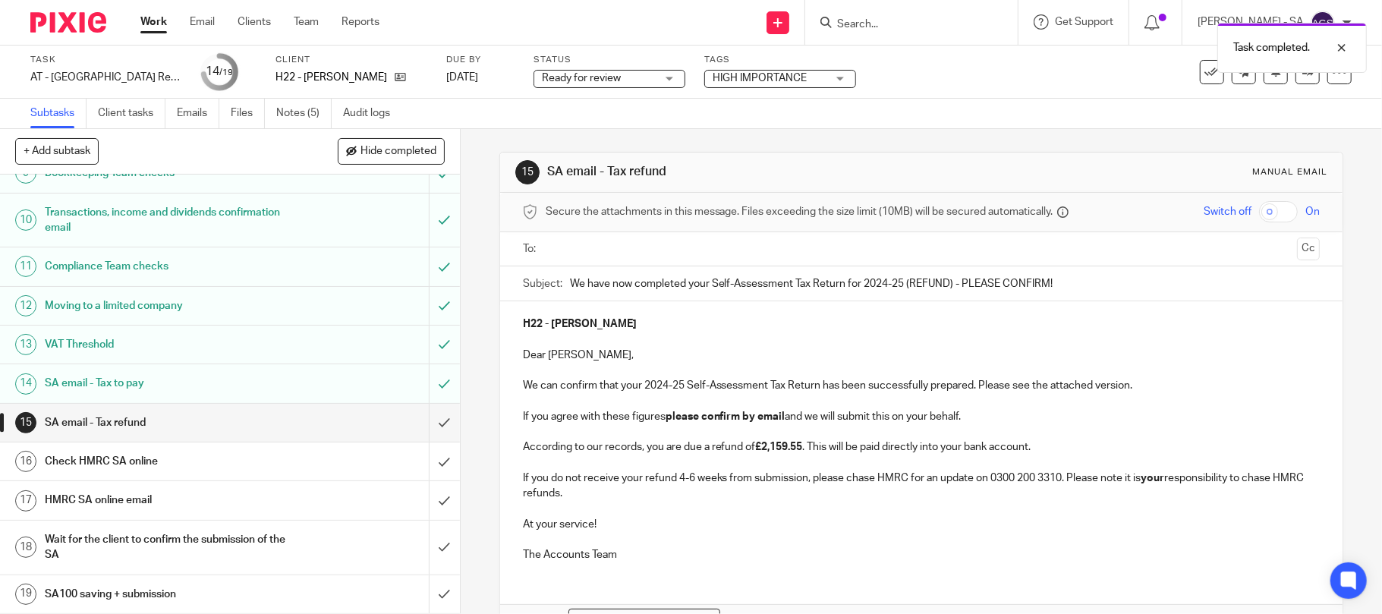
click at [762, 544] on p at bounding box center [922, 539] width 798 height 15
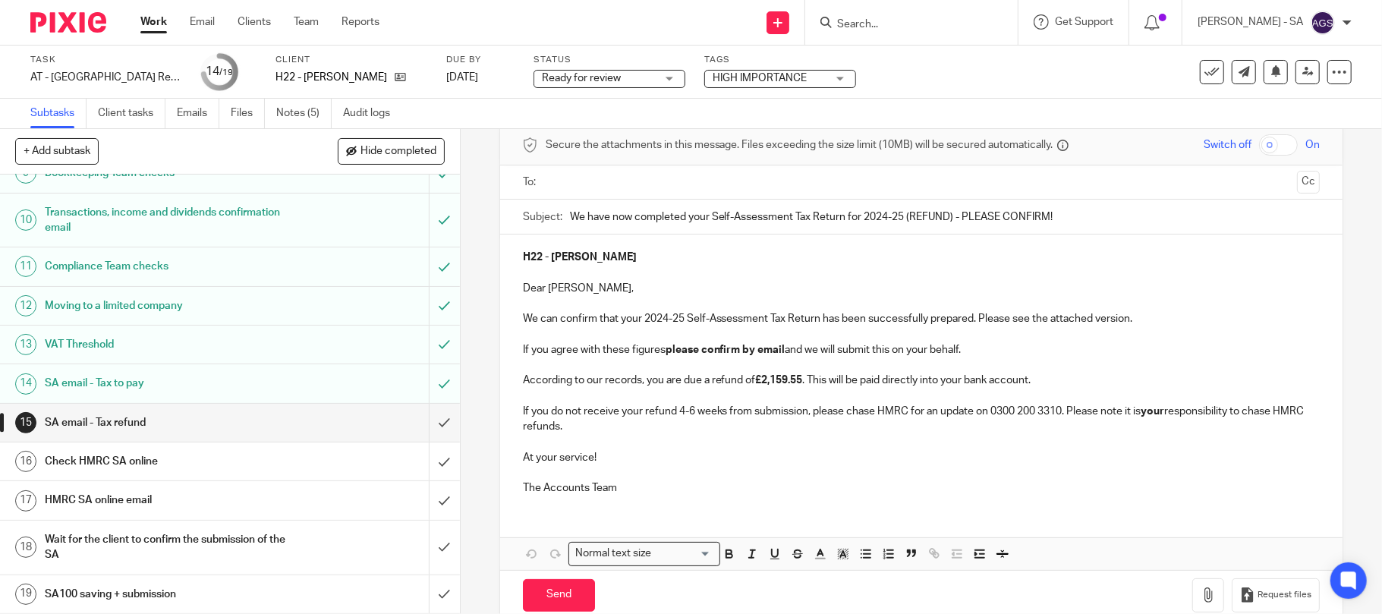
scroll to position [98, 0]
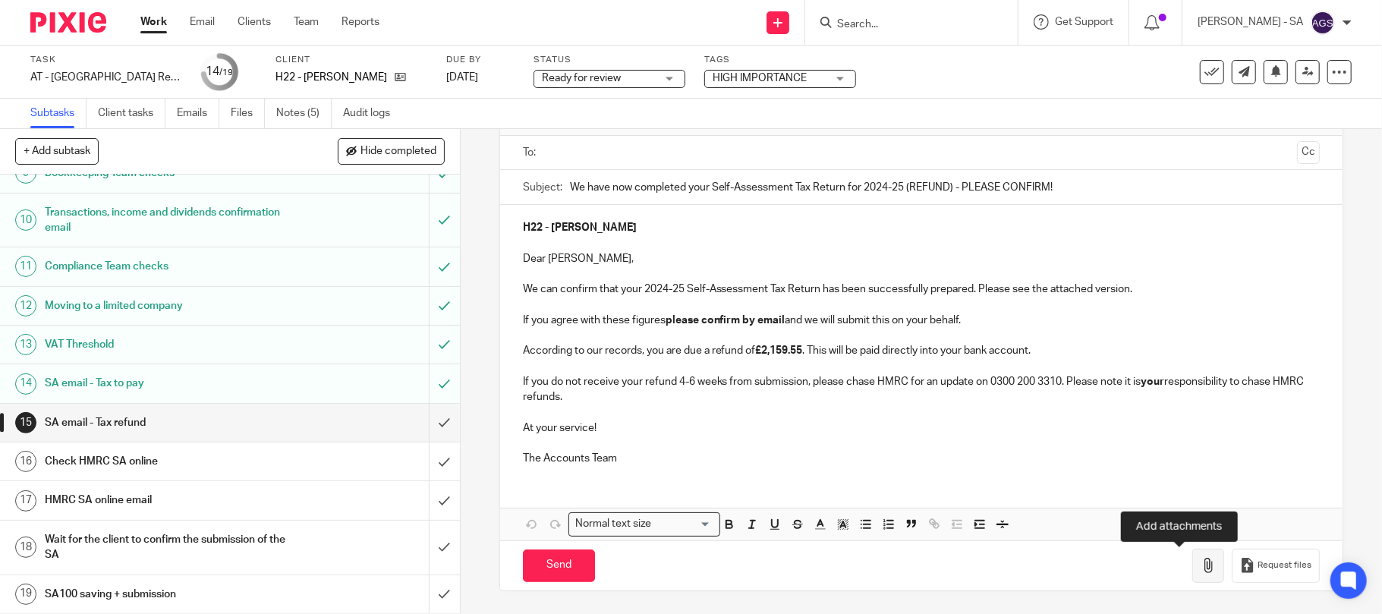
click at [1201, 568] on icon "button" at bounding box center [1208, 565] width 15 height 15
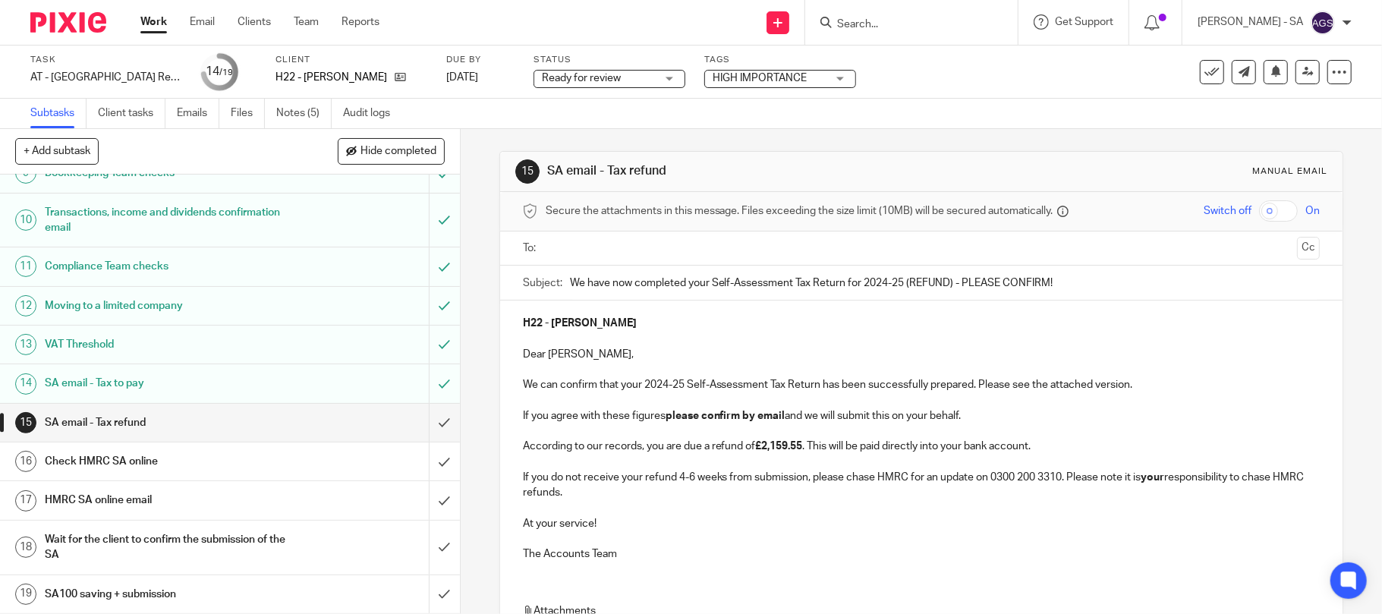
scroll to position [0, 0]
click at [578, 252] on input "text" at bounding box center [921, 249] width 741 height 17
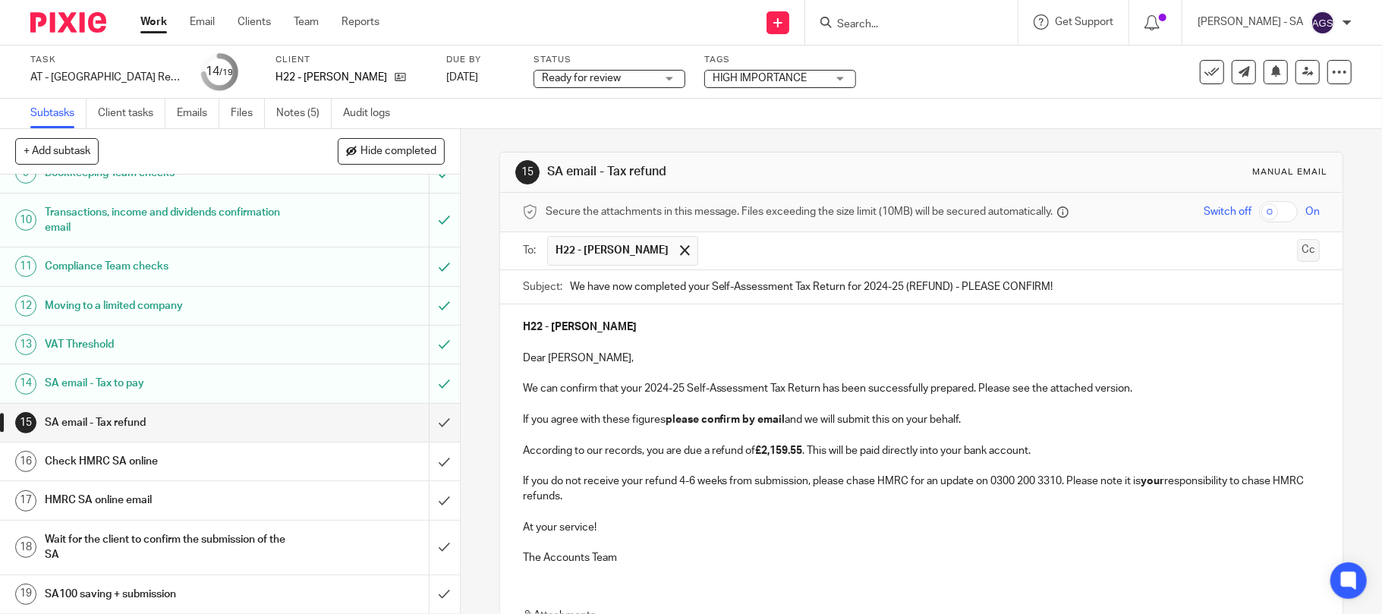
click at [1297, 255] on button "Cc" at bounding box center [1308, 250] width 23 height 23
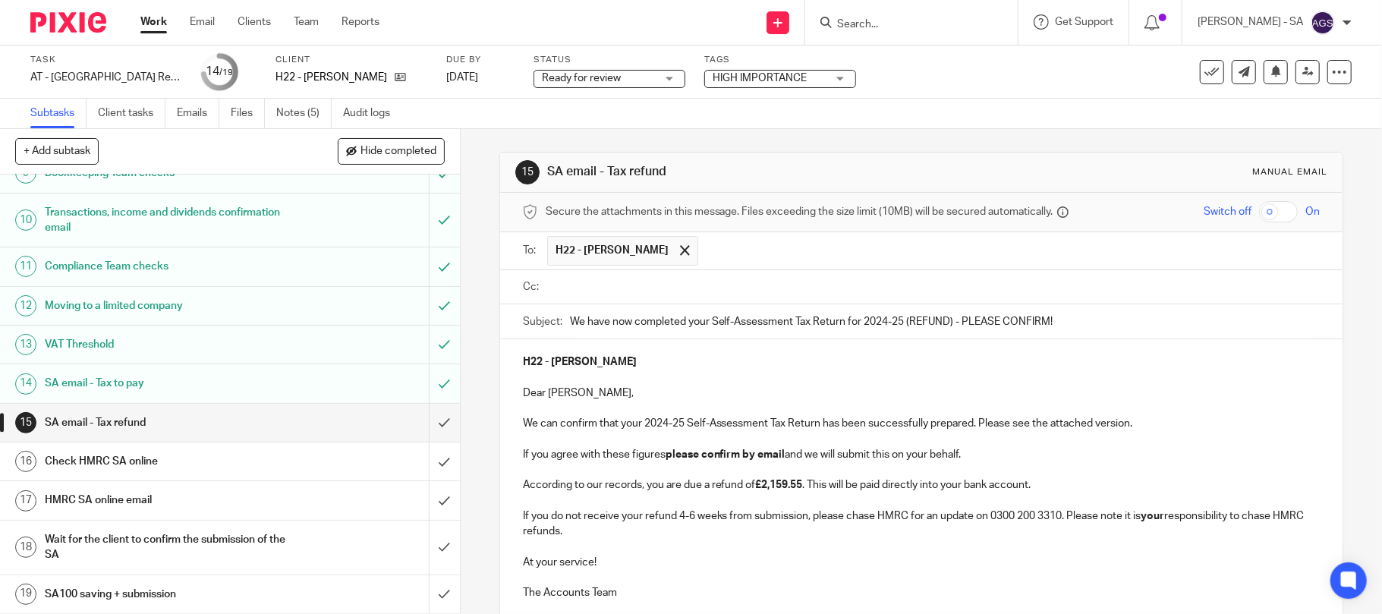
click at [571, 289] on input "text" at bounding box center [933, 287] width 764 height 17
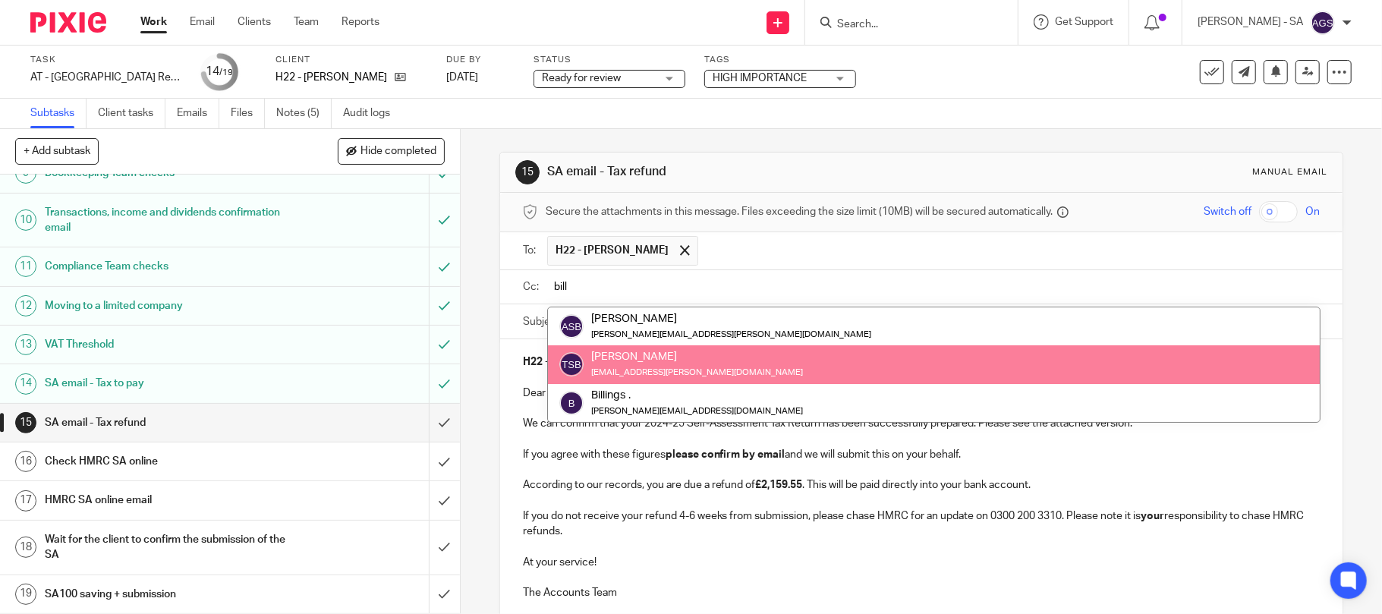
type input "bill"
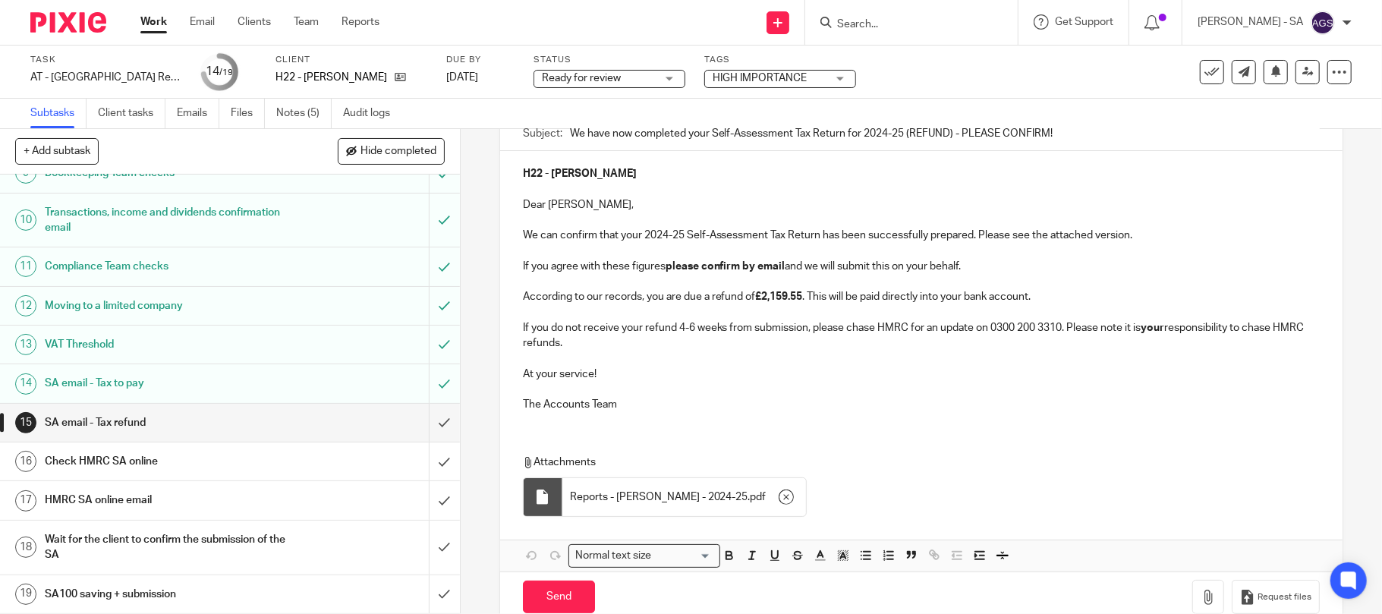
scroll to position [226, 0]
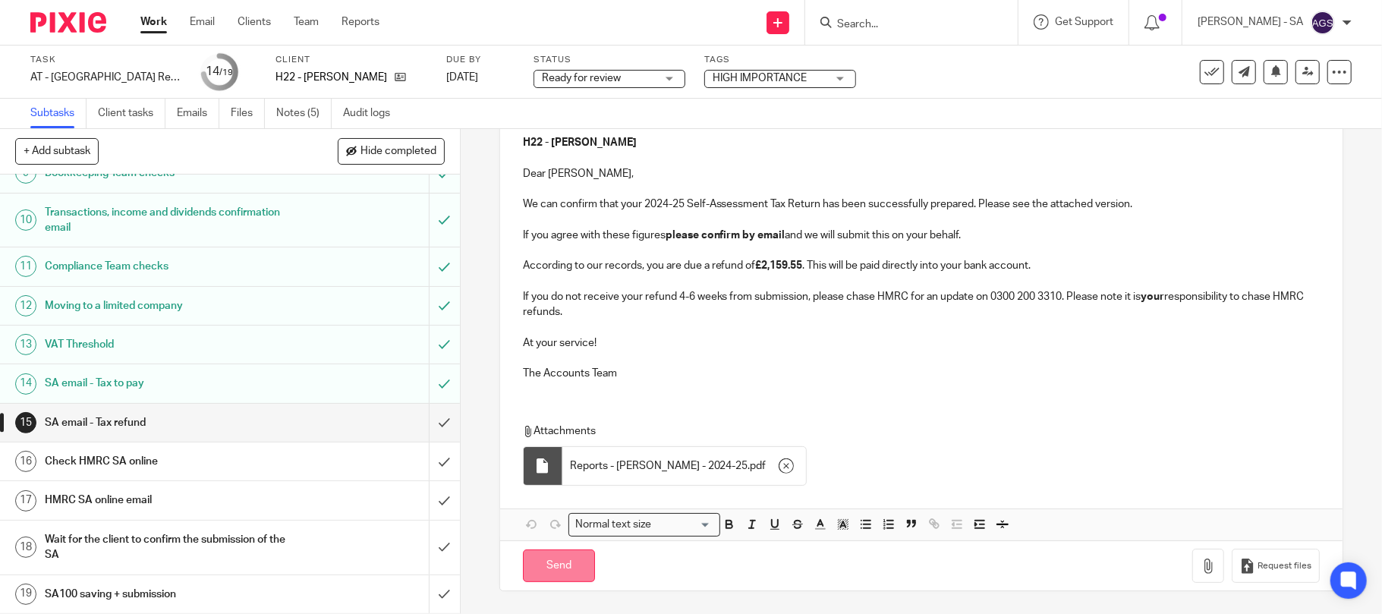
click at [566, 566] on input "Send" at bounding box center [559, 566] width 72 height 33
type input "Sent"
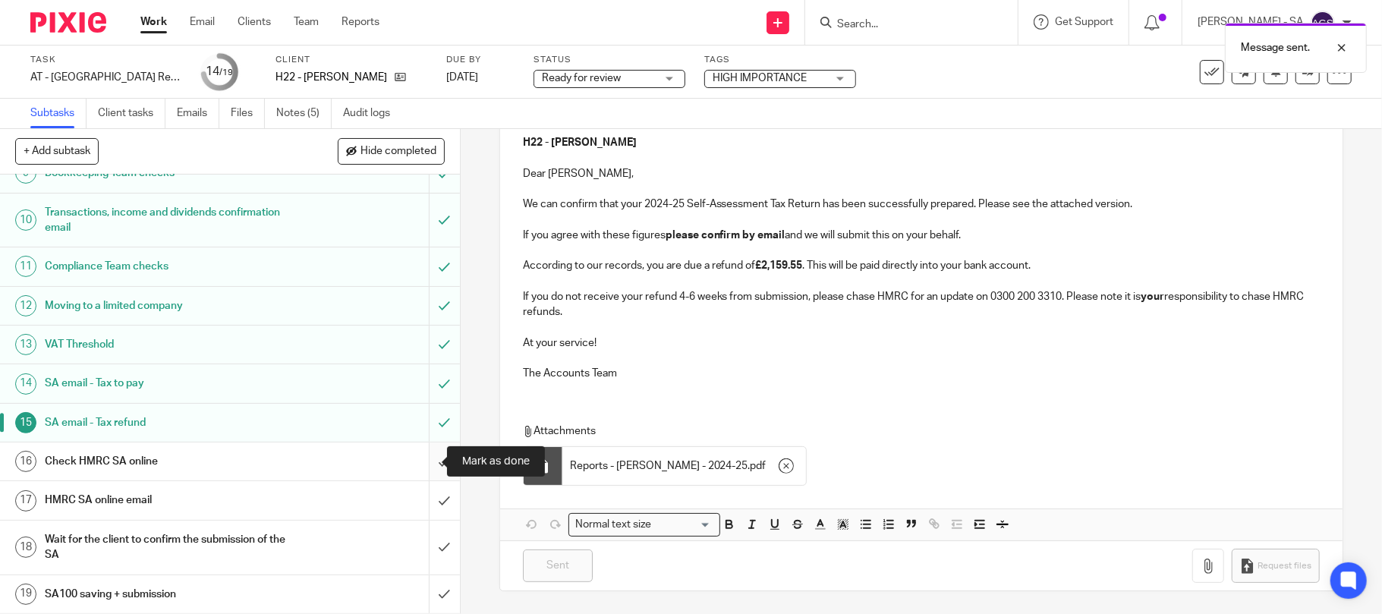
click at [419, 459] on input "submit" at bounding box center [230, 462] width 460 height 38
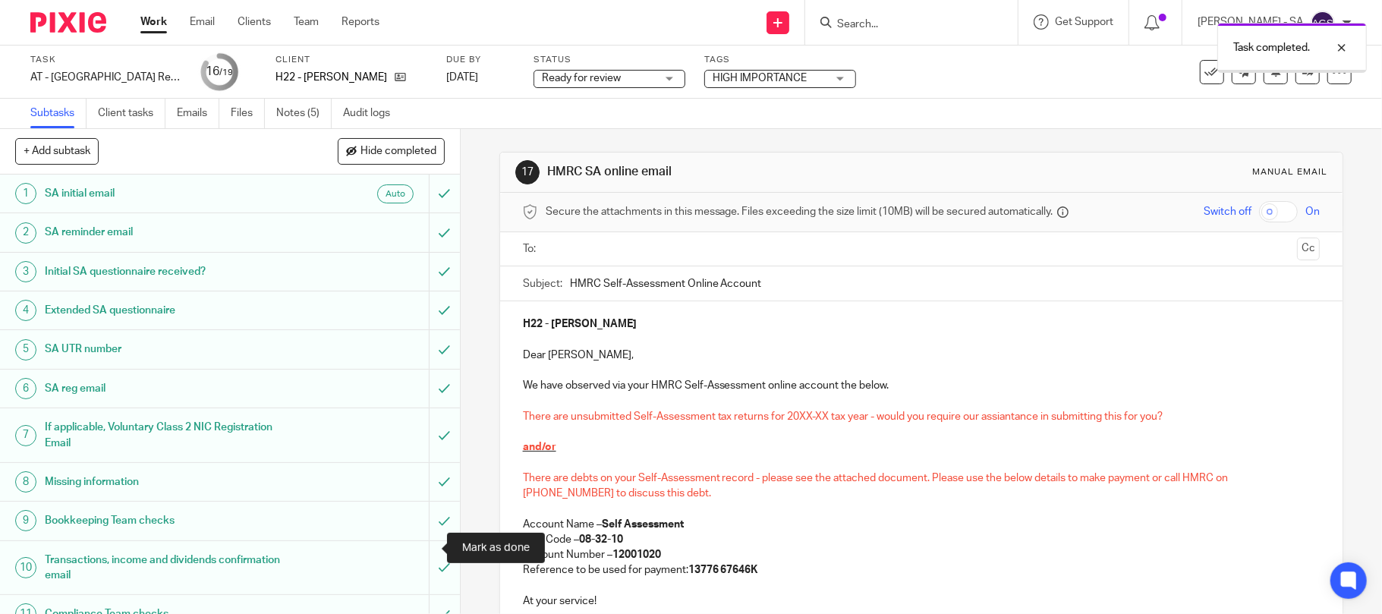
scroll to position [352, 0]
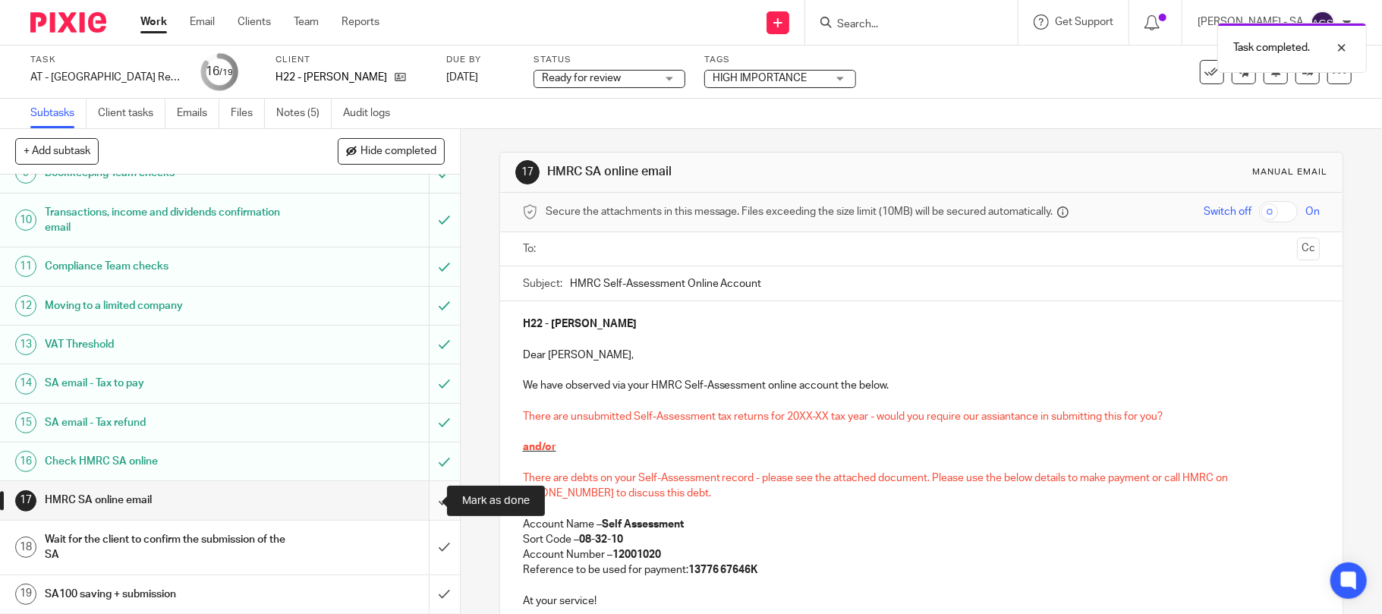
click at [423, 509] on input "submit" at bounding box center [230, 500] width 460 height 38
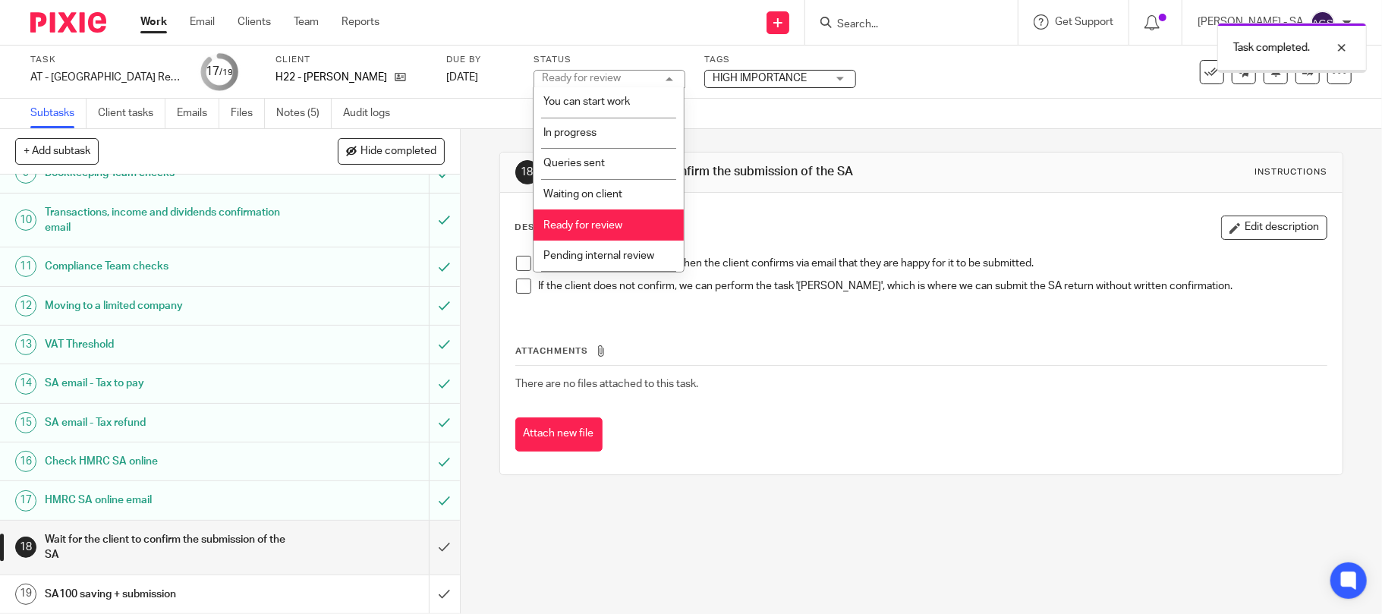
scroll to position [62, 0]
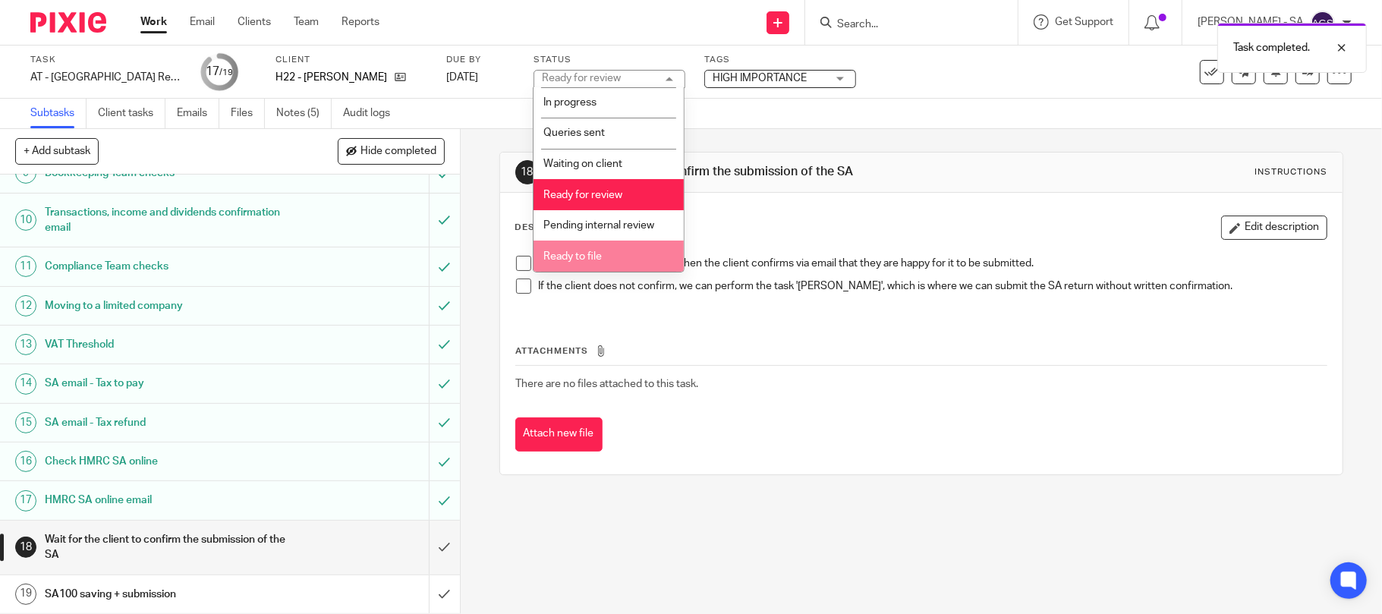
click at [578, 254] on span "Ready to file" at bounding box center [573, 256] width 58 height 11
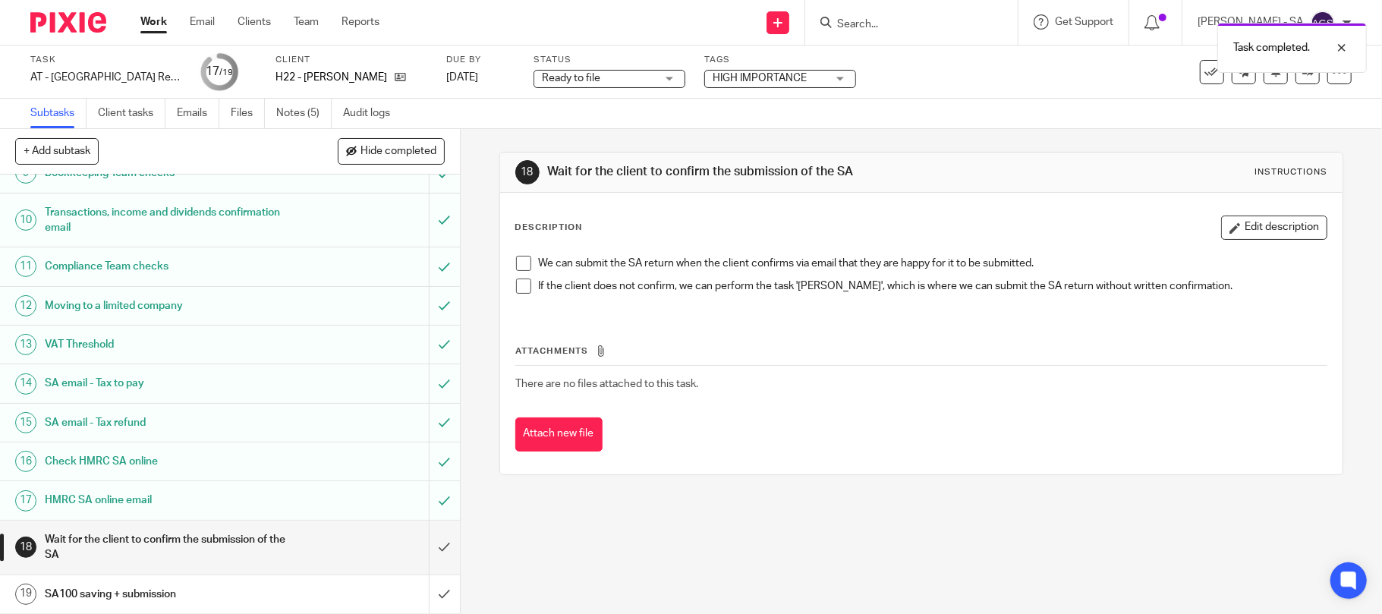
click at [733, 74] on span "HIGH IMPORTANCE" at bounding box center [760, 78] width 94 height 11
click at [721, 101] on input "checkbox" at bounding box center [721, 103] width 29 height 29
checkbox input "false"
click at [923, 79] on div "Task AT - SA Return - PE 05-04-2025 Save AT - SA Return - PE 05-04-2025 17 /19 …" at bounding box center [580, 72] width 1101 height 36
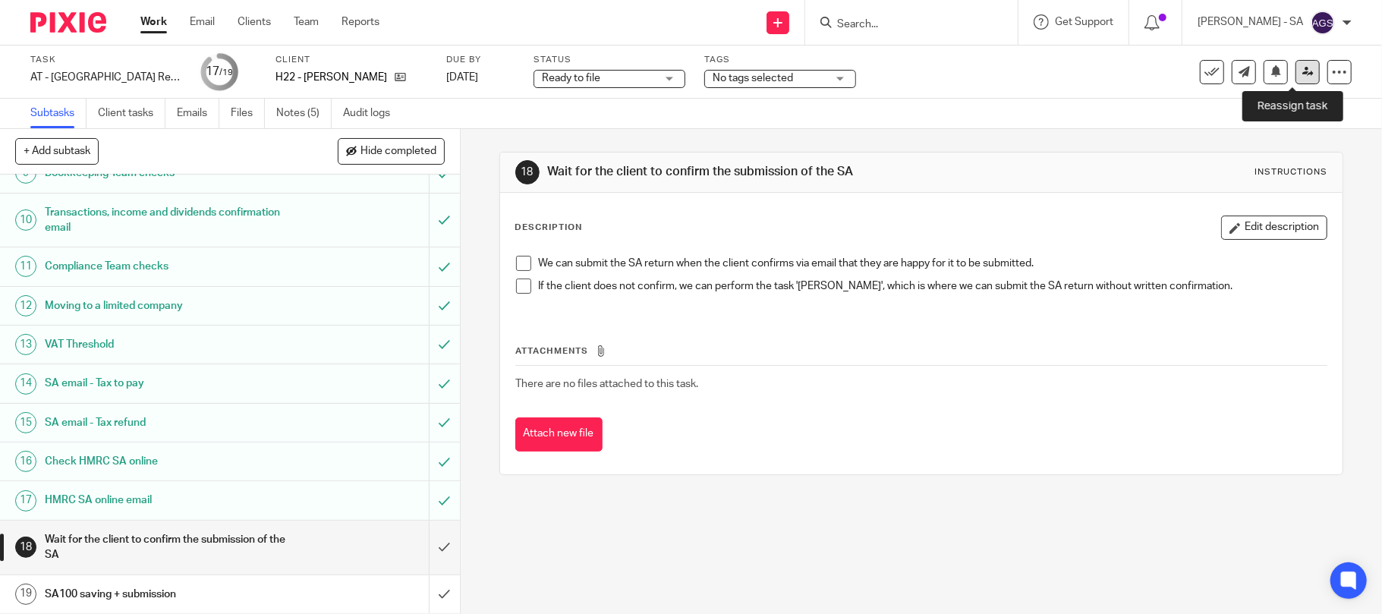
click at [1303, 74] on icon at bounding box center [1308, 71] width 11 height 11
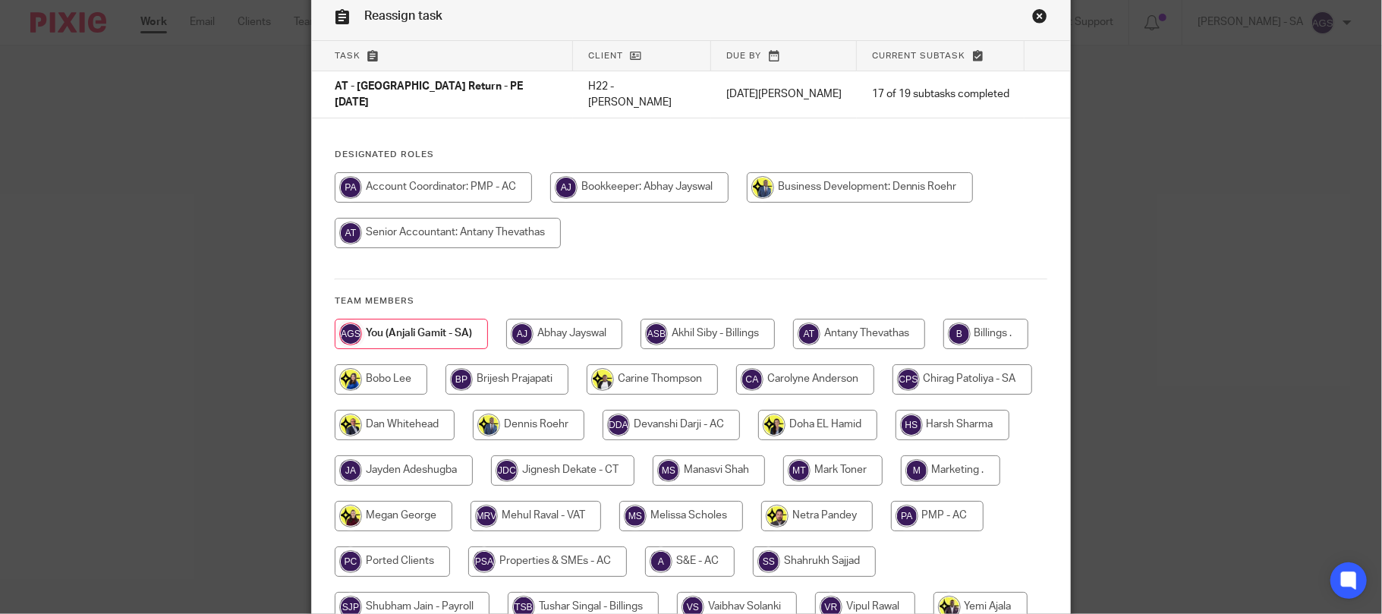
scroll to position [101, 0]
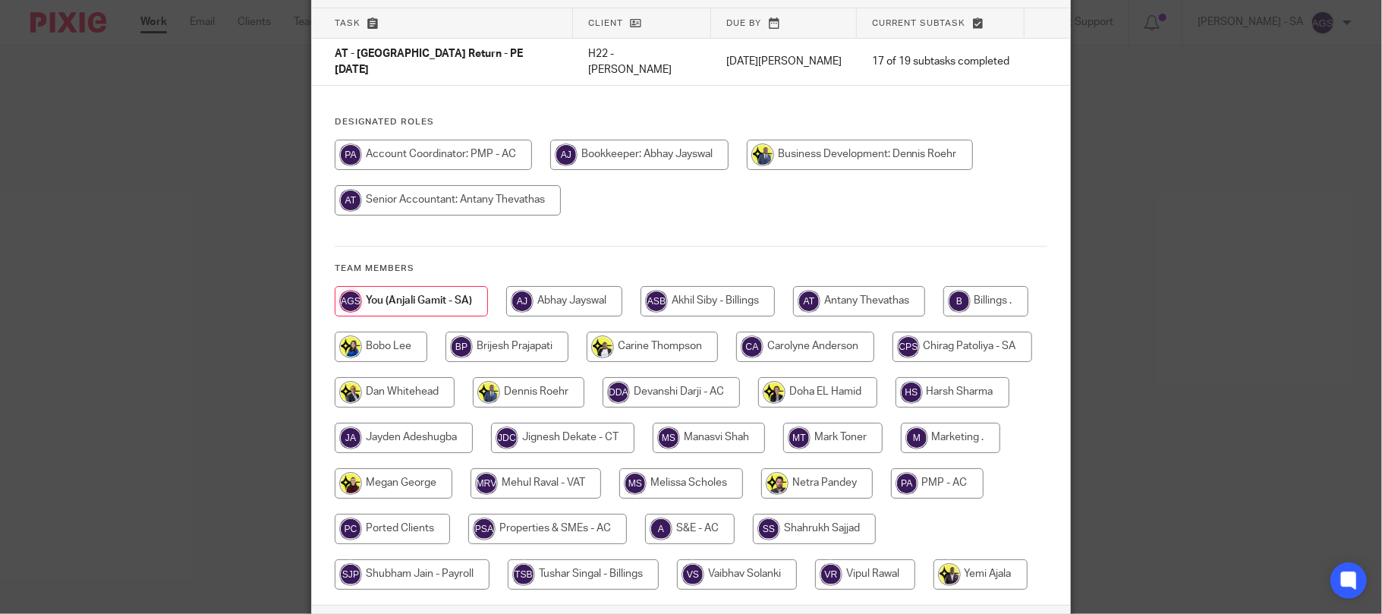
click at [944, 317] on input "radio" at bounding box center [986, 301] width 85 height 30
radio input "true"
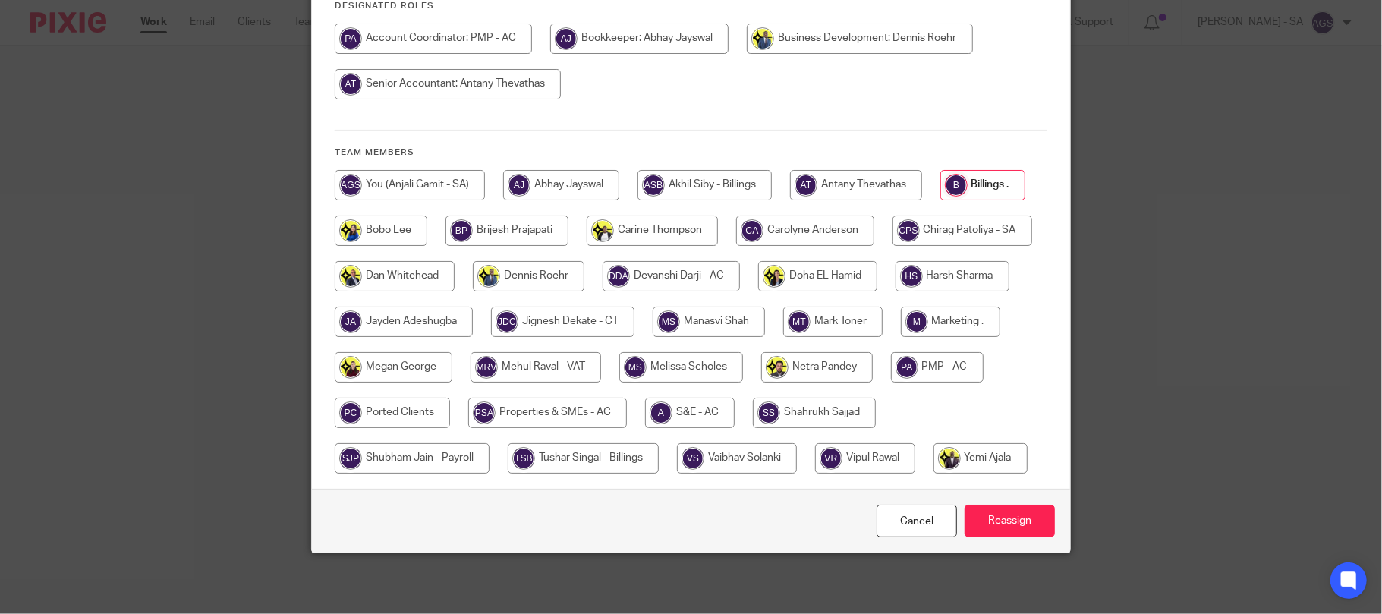
scroll to position [254, 0]
click at [1033, 513] on input "Reassign" at bounding box center [1010, 521] width 90 height 33
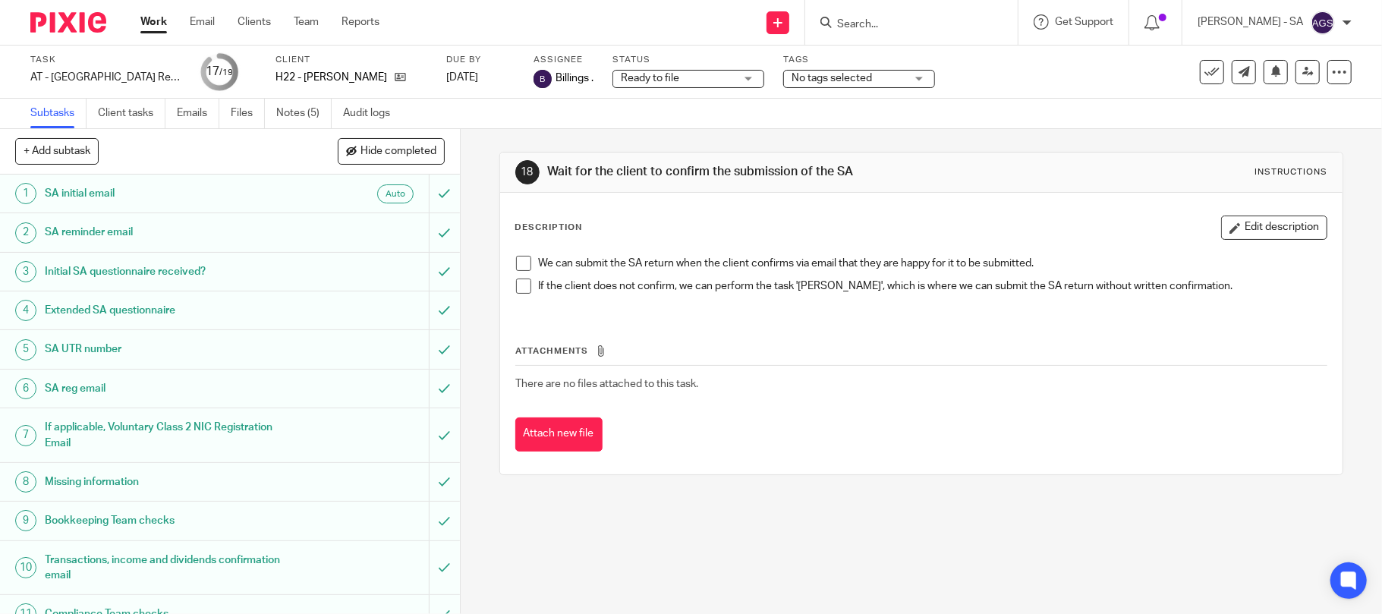
click at [745, 508] on div "18 Wait for the client to confirm the submission of the SA Instructions Descrip…" at bounding box center [922, 371] width 922 height 485
click at [677, 487] on div "18 Wait for the client to confirm the submission of the SA Instructions Descrip…" at bounding box center [921, 313] width 845 height 369
click at [694, 513] on div "18 Wait for the client to confirm the submission of the SA Instructions Descrip…" at bounding box center [922, 371] width 922 height 485
